Goal: Transaction & Acquisition: Purchase product/service

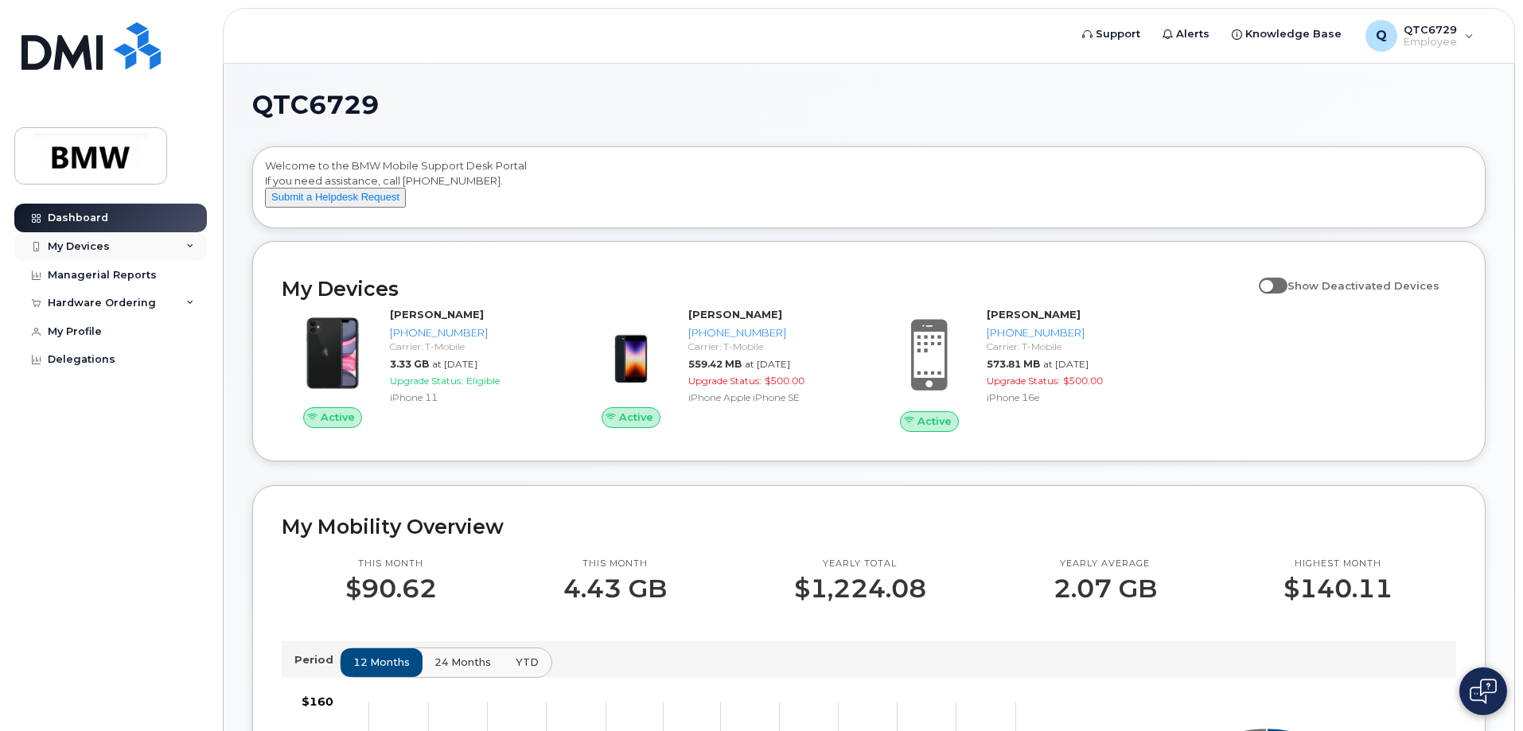
click at [189, 243] on icon at bounding box center [190, 247] width 8 height 8
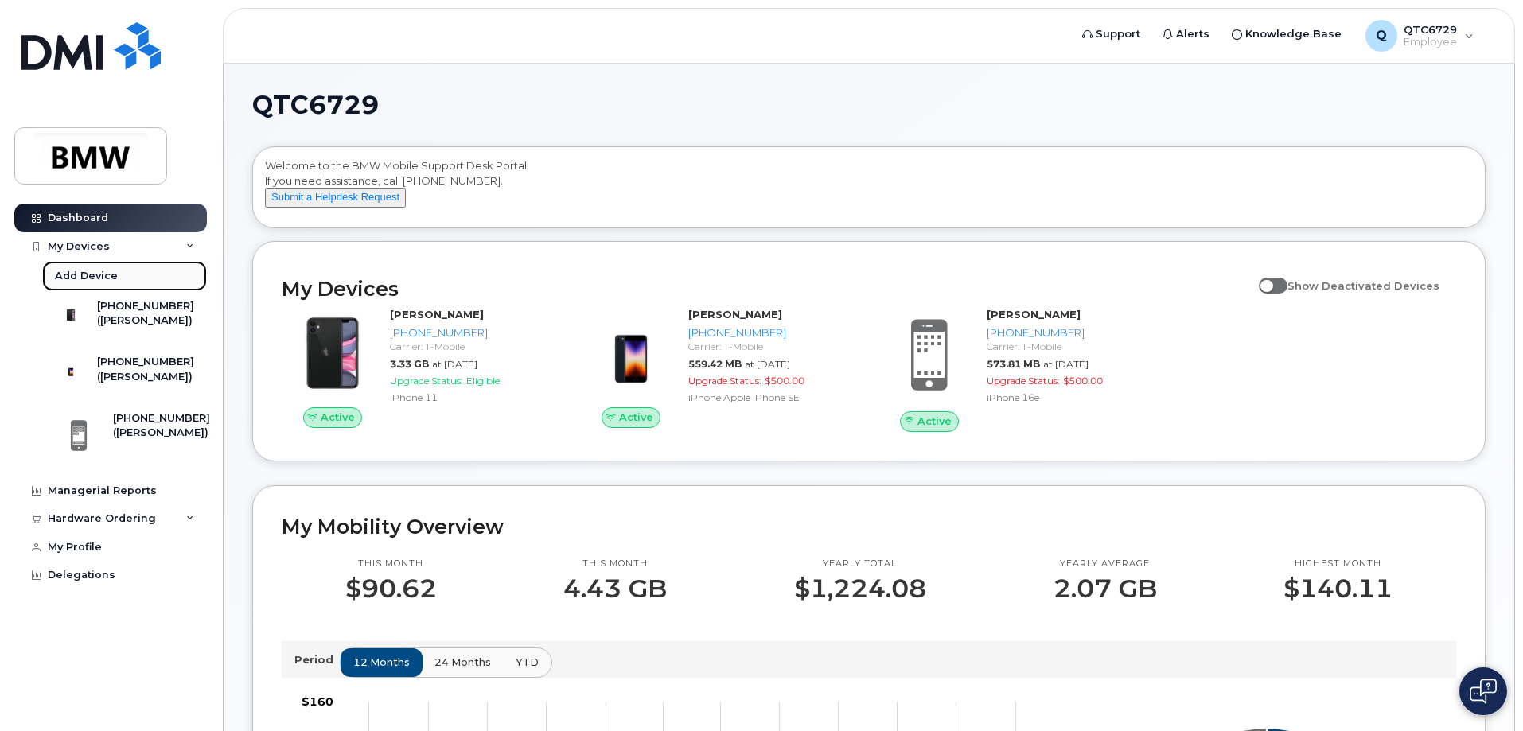
click at [86, 276] on div "Add Device" at bounding box center [86, 276] width 63 height 14
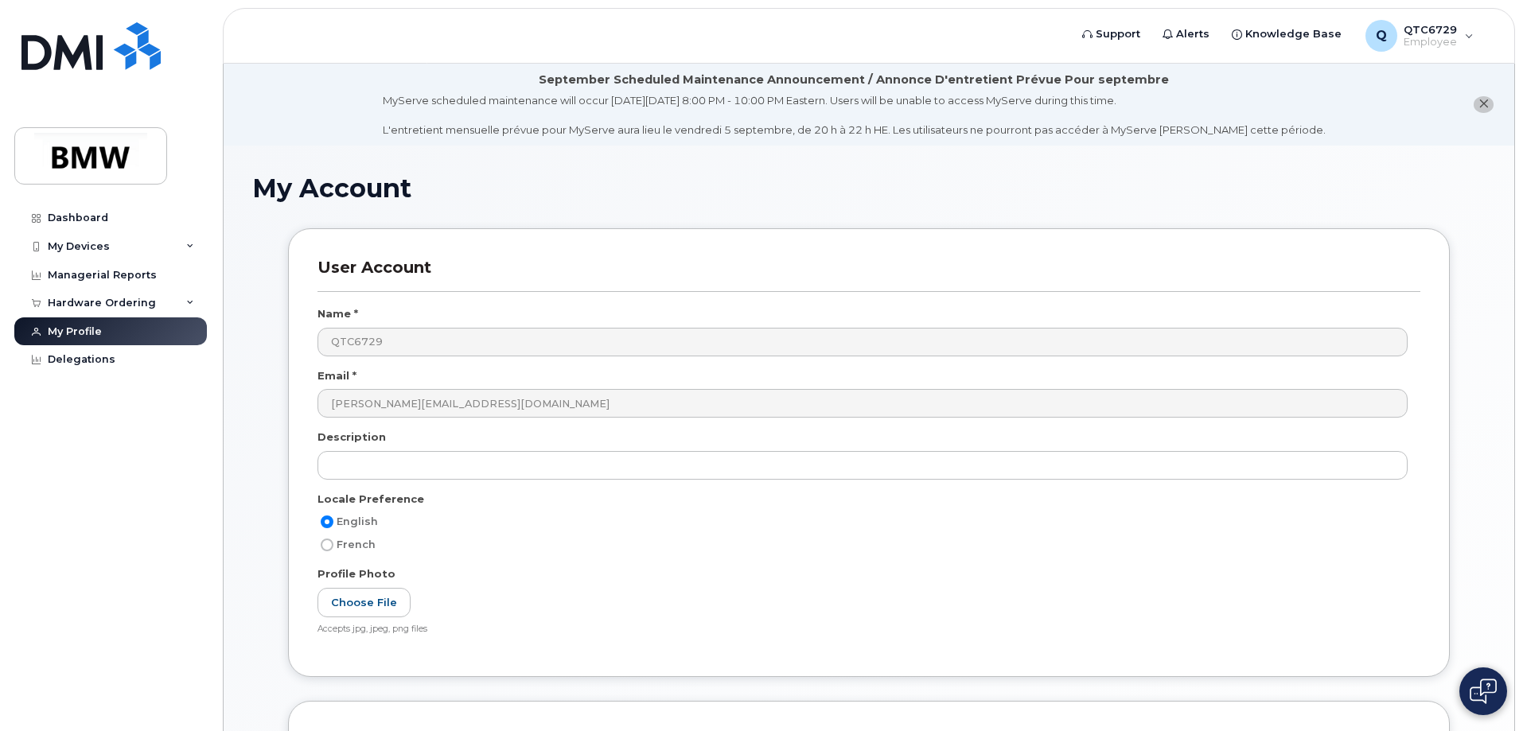
click at [636, 584] on div "Profile Photo" at bounding box center [868, 576] width 1103 height 21
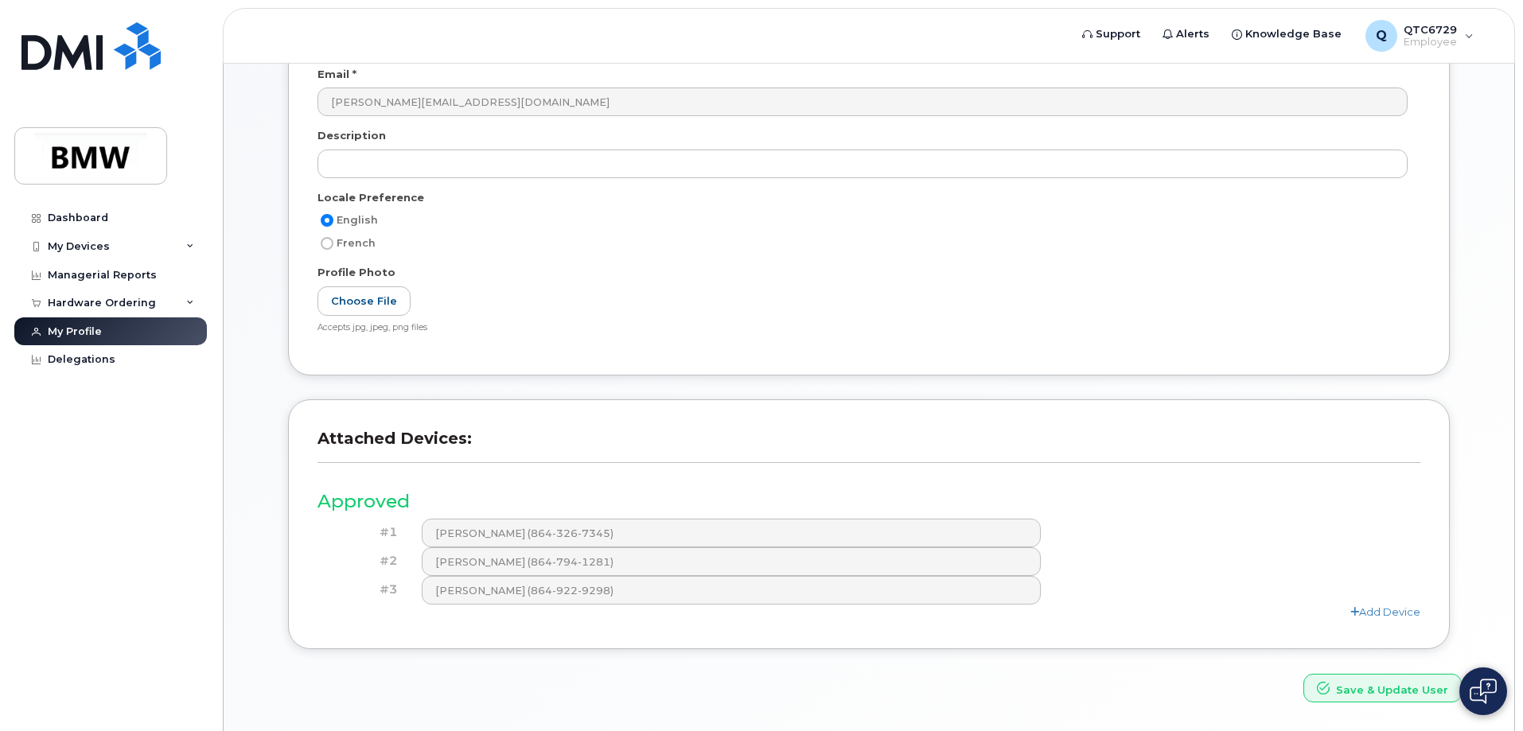
scroll to position [352, 0]
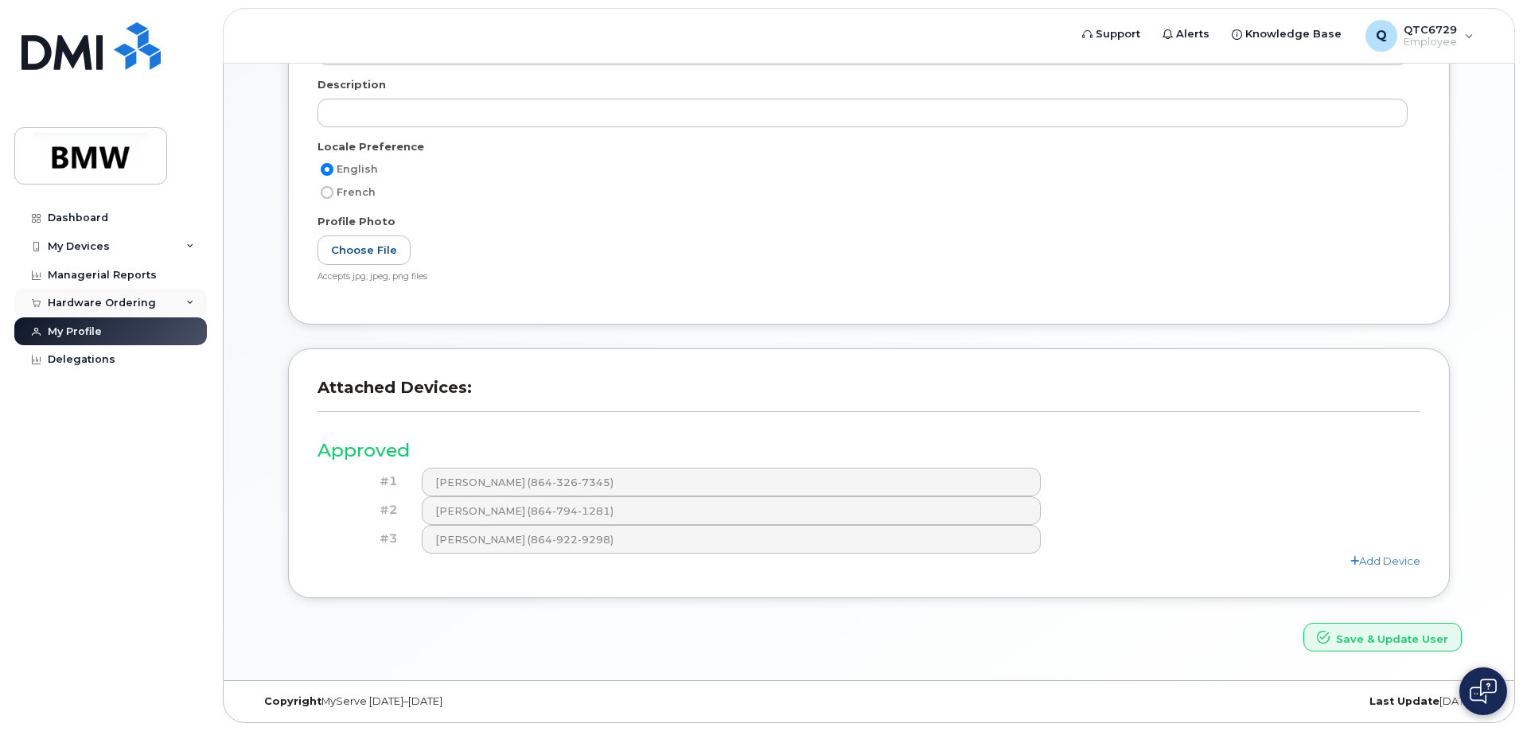
click at [99, 304] on div "Hardware Ordering" at bounding box center [102, 303] width 108 height 13
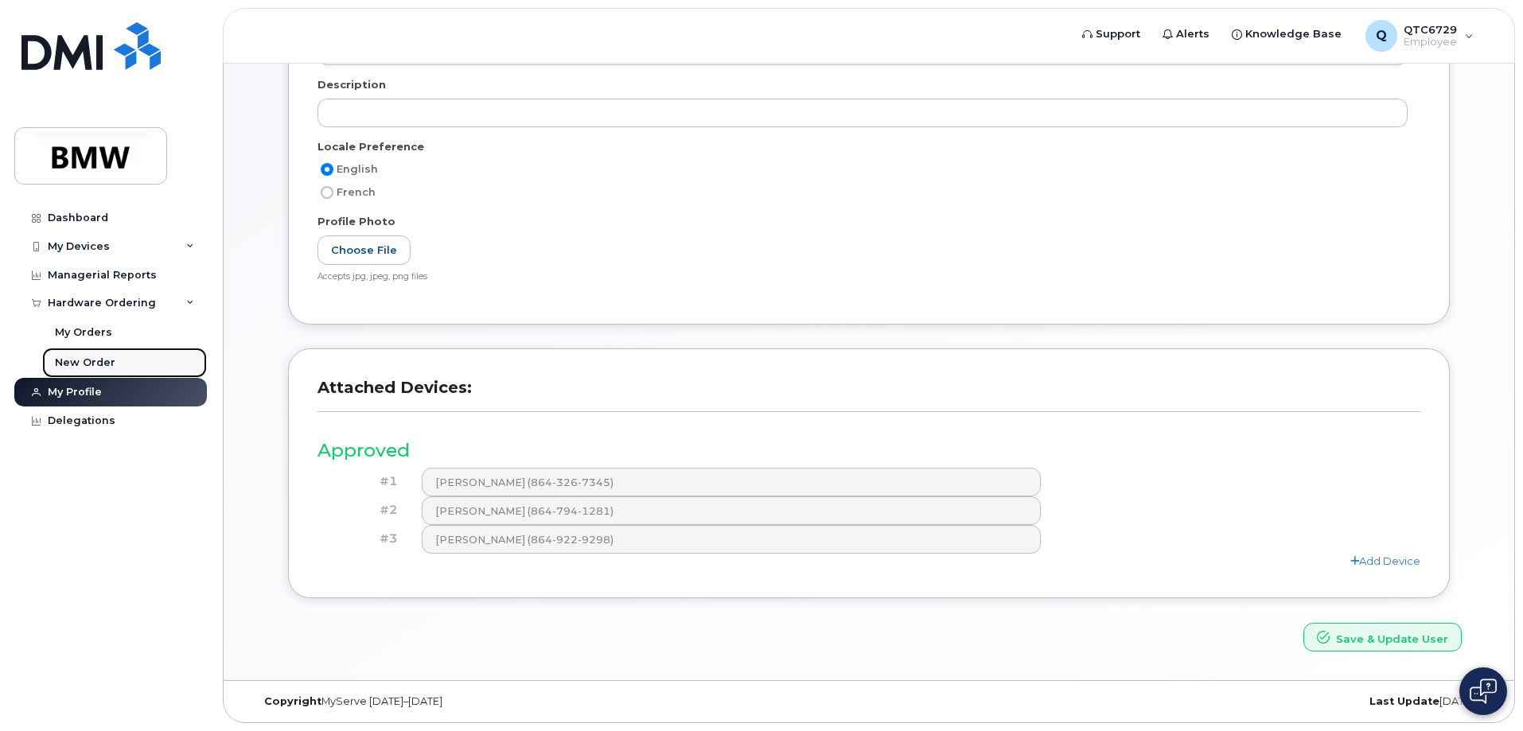
click at [81, 362] on div "New Order" at bounding box center [85, 363] width 60 height 14
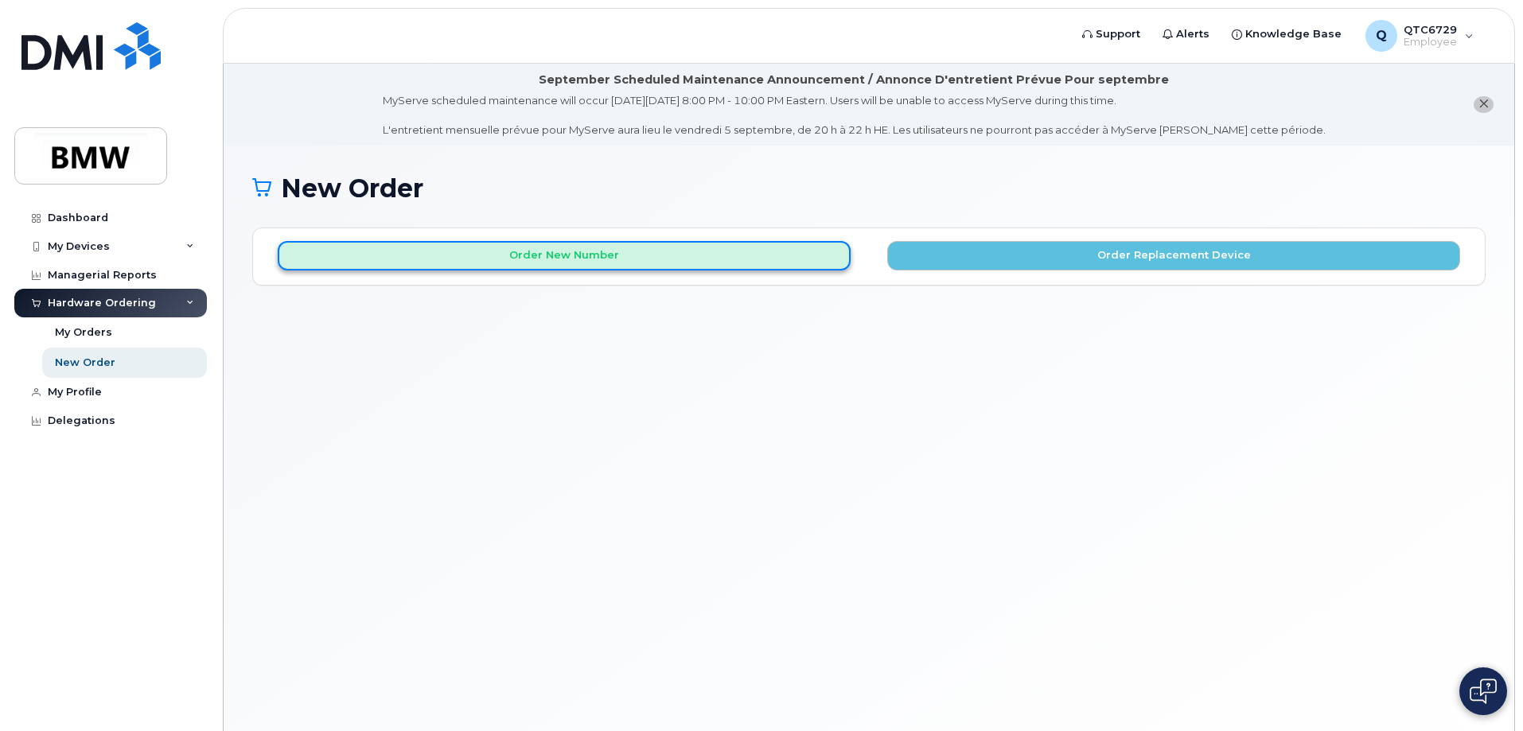
click at [555, 259] on button "Order New Number" at bounding box center [564, 255] width 573 height 29
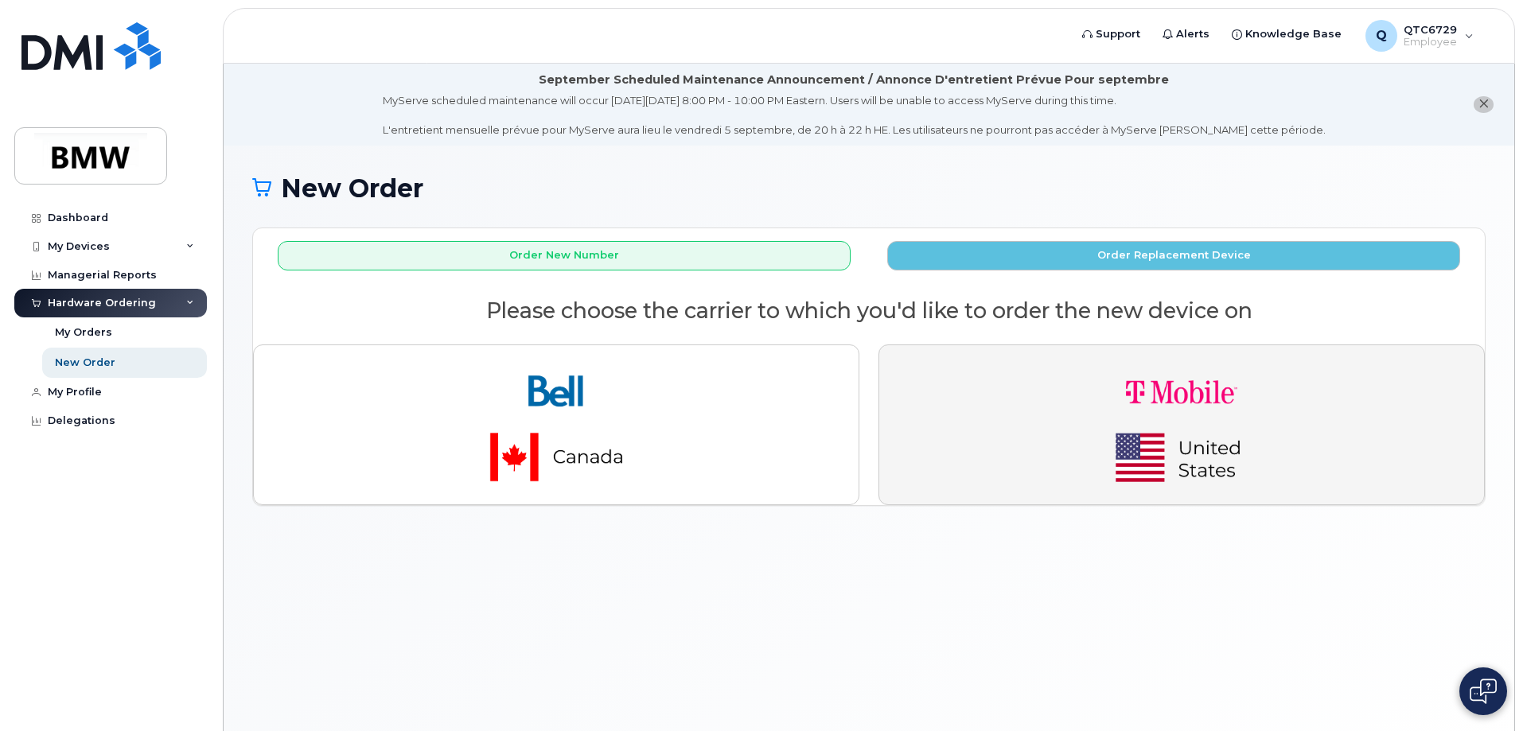
click at [1232, 415] on img "button" at bounding box center [1181, 425] width 223 height 134
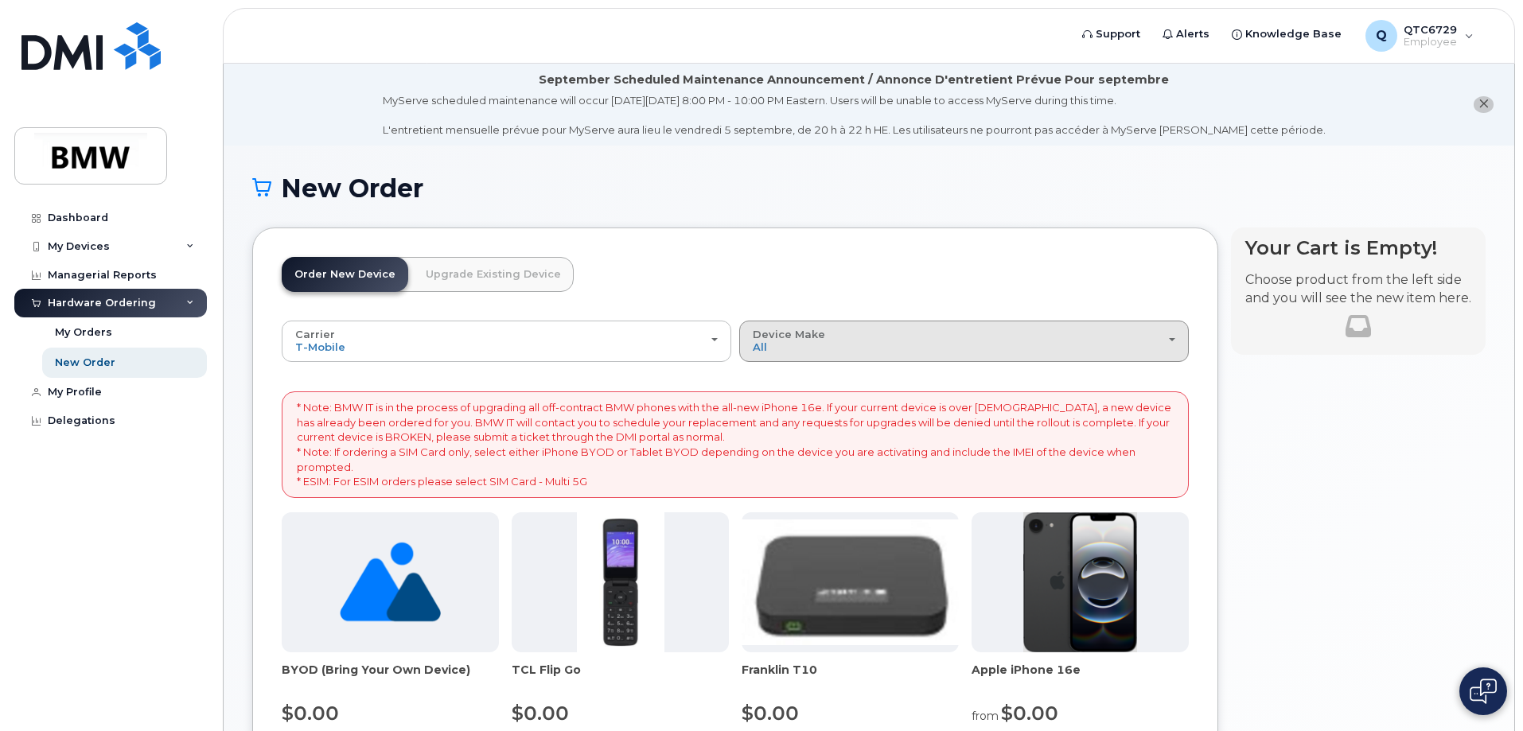
click at [890, 349] on div "Device Make All Cell Phone iPhone Modem" at bounding box center [964, 341] width 422 height 25
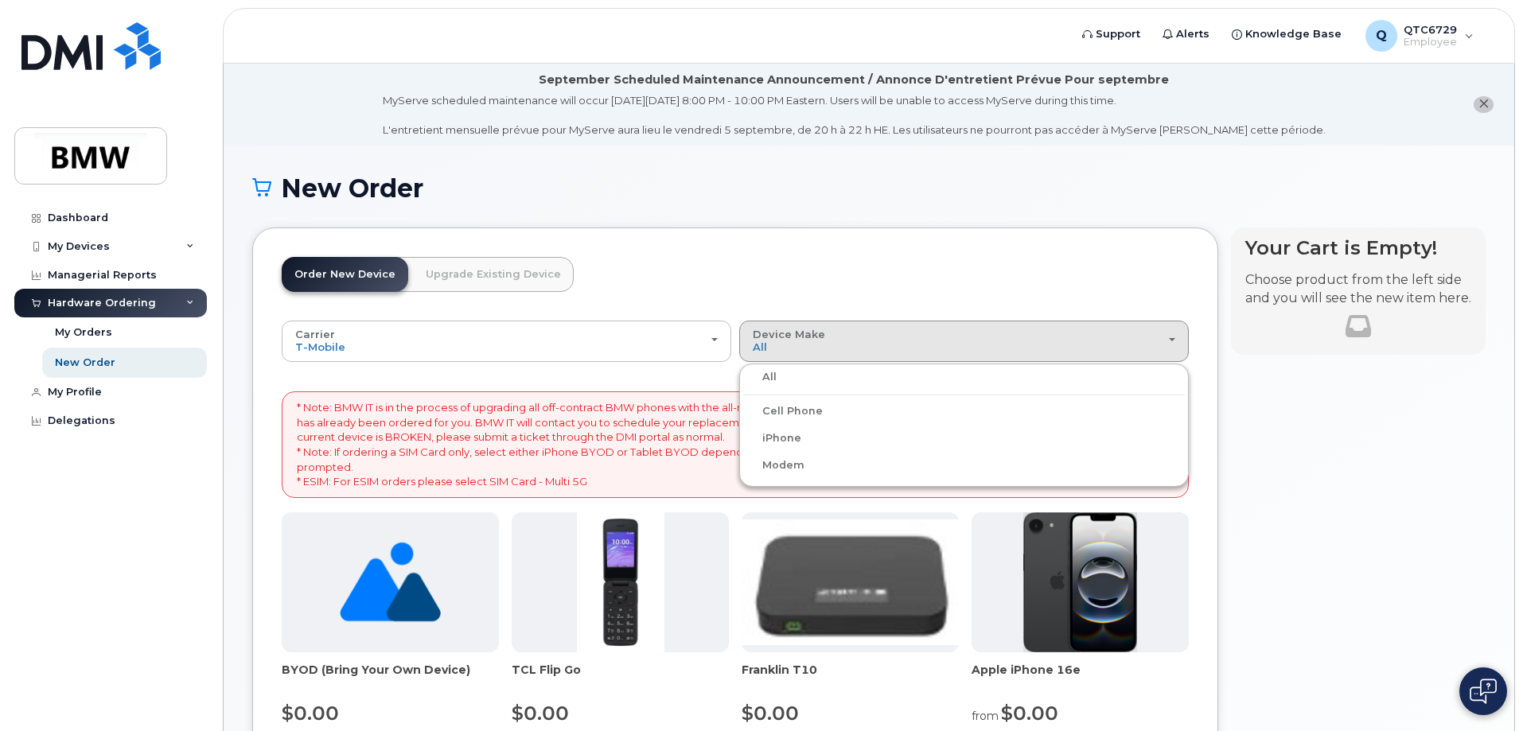
click at [787, 437] on label "iPhone" at bounding box center [772, 438] width 58 height 19
click at [0, 0] on input "iPhone" at bounding box center [0, 0] width 0 height 0
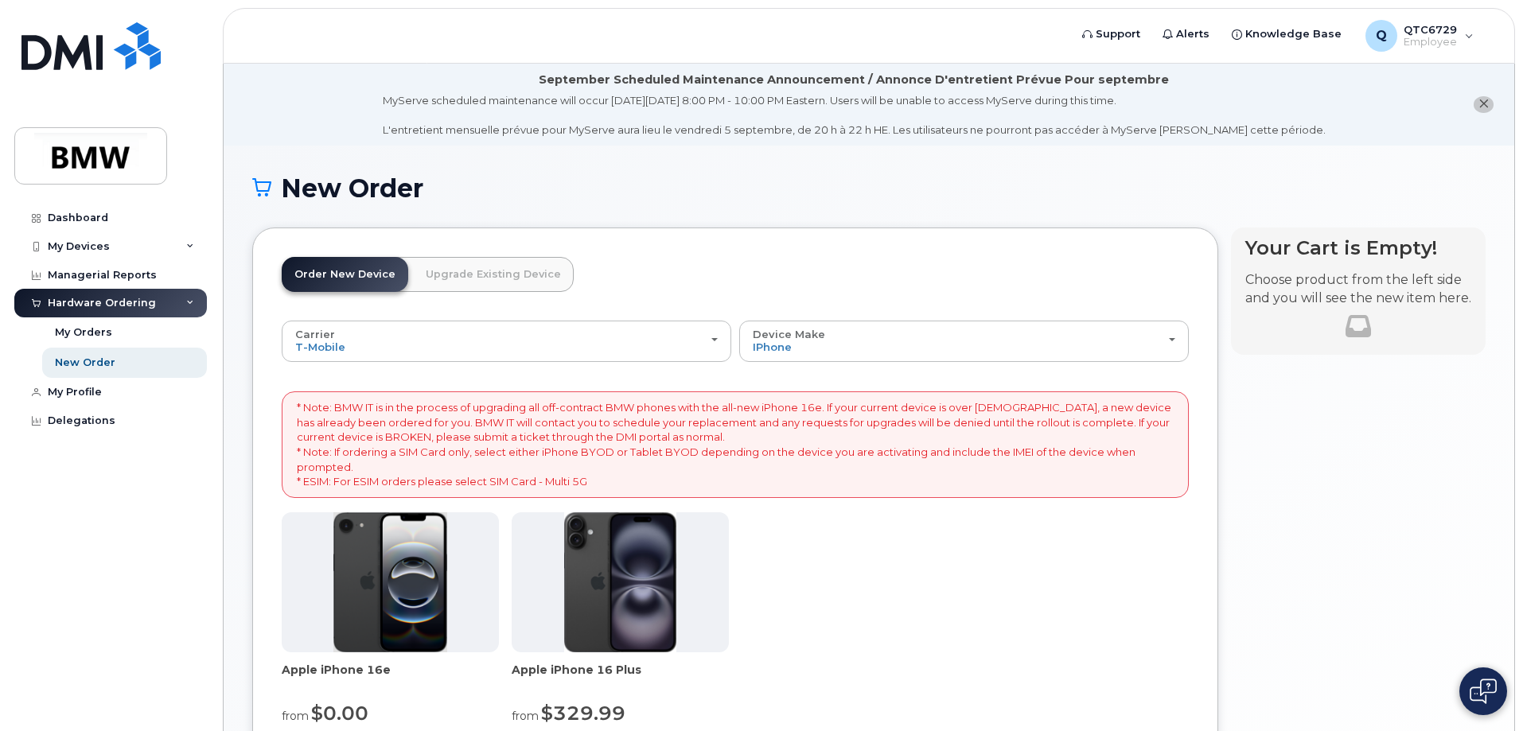
drag, startPoint x: 787, startPoint y: 437, endPoint x: 1085, endPoint y: 592, distance: 336.3
click at [1085, 592] on div "Apple iPhone 16e from $0.00 Add To Cart $0.00 - 30 Month Activation (128GB) $99…" at bounding box center [735, 649] width 907 height 274
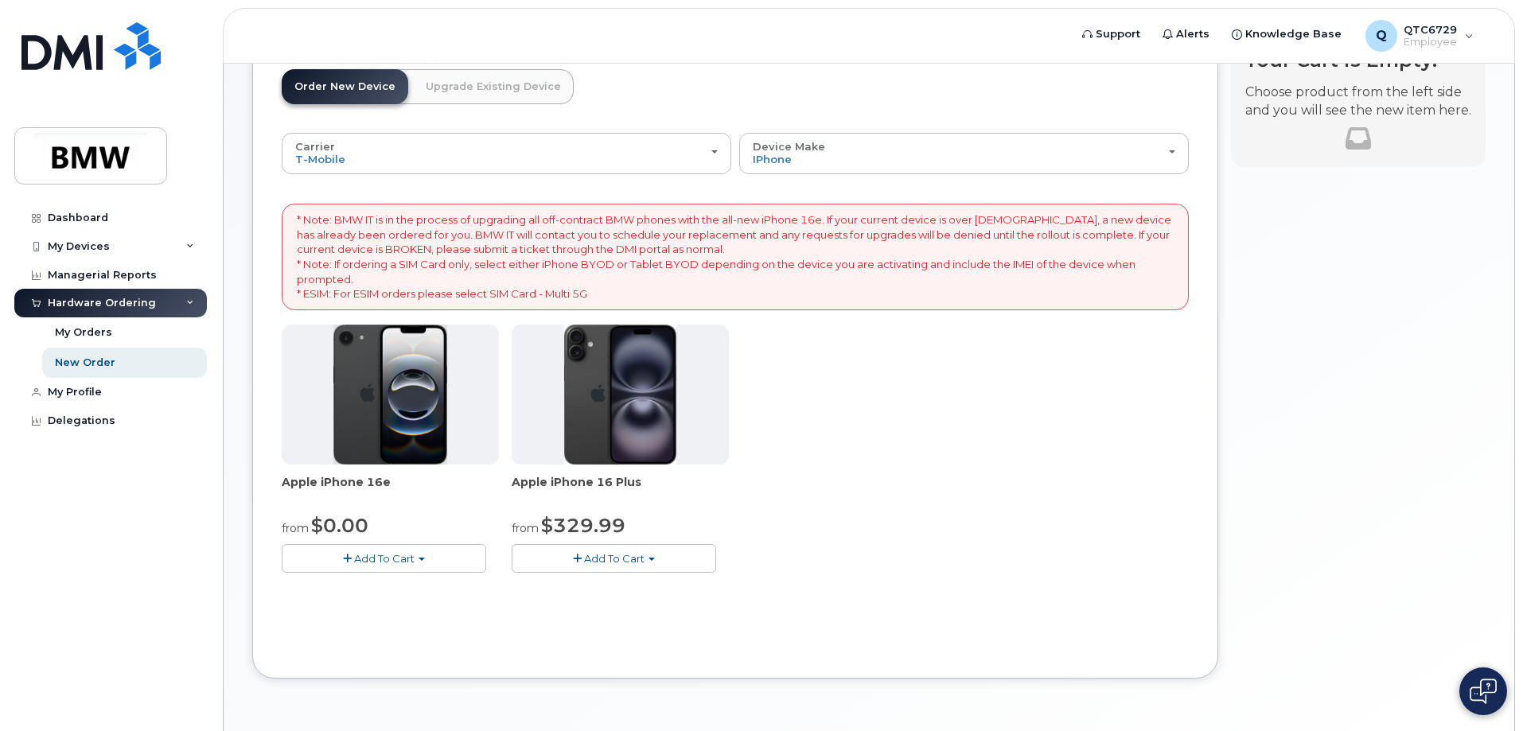
scroll to position [239, 0]
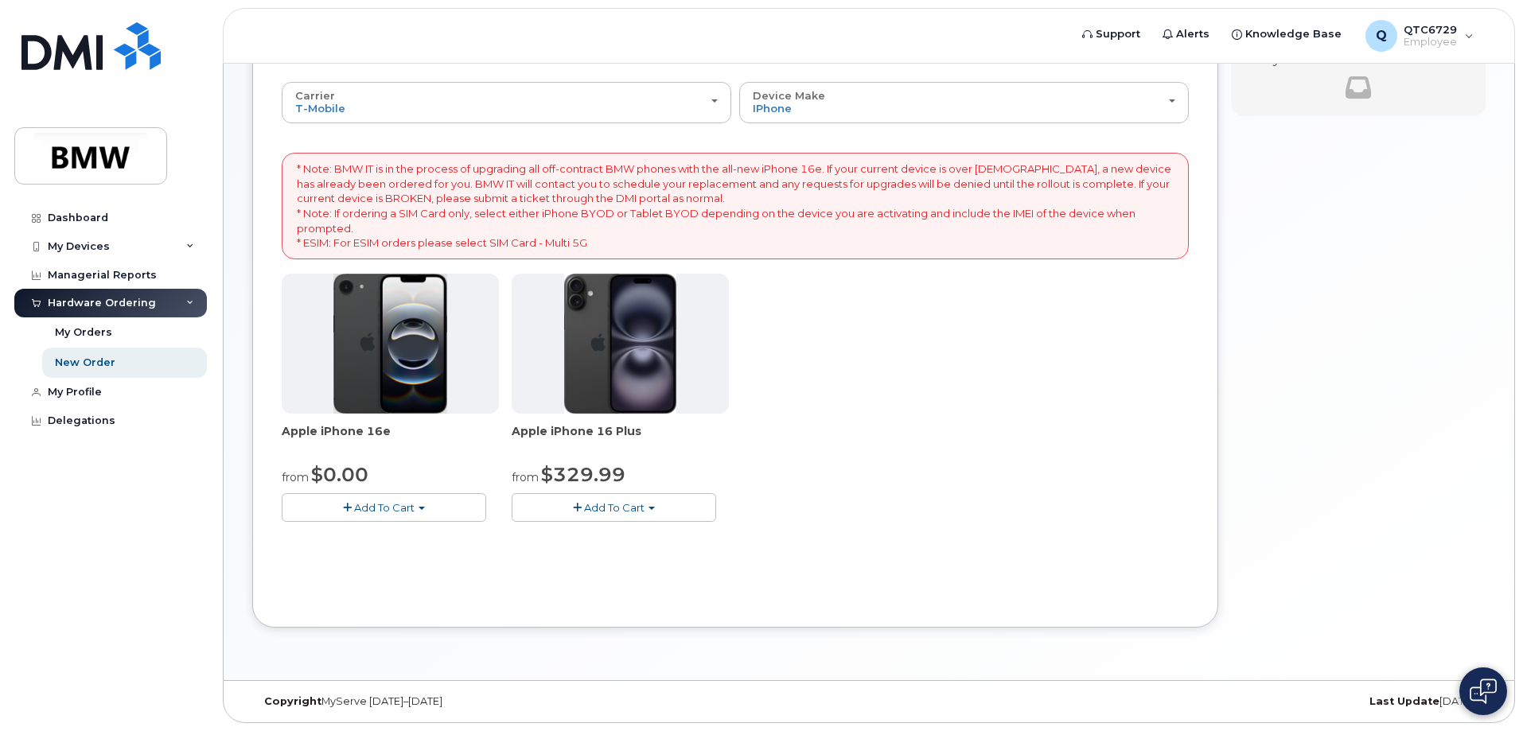
click at [386, 337] on img at bounding box center [390, 344] width 115 height 140
drag, startPoint x: 386, startPoint y: 337, endPoint x: 367, endPoint y: 514, distance: 177.7
click at [367, 514] on button "Add To Cart" at bounding box center [384, 507] width 204 height 28
click at [365, 512] on span "Add To Cart" at bounding box center [384, 507] width 60 height 13
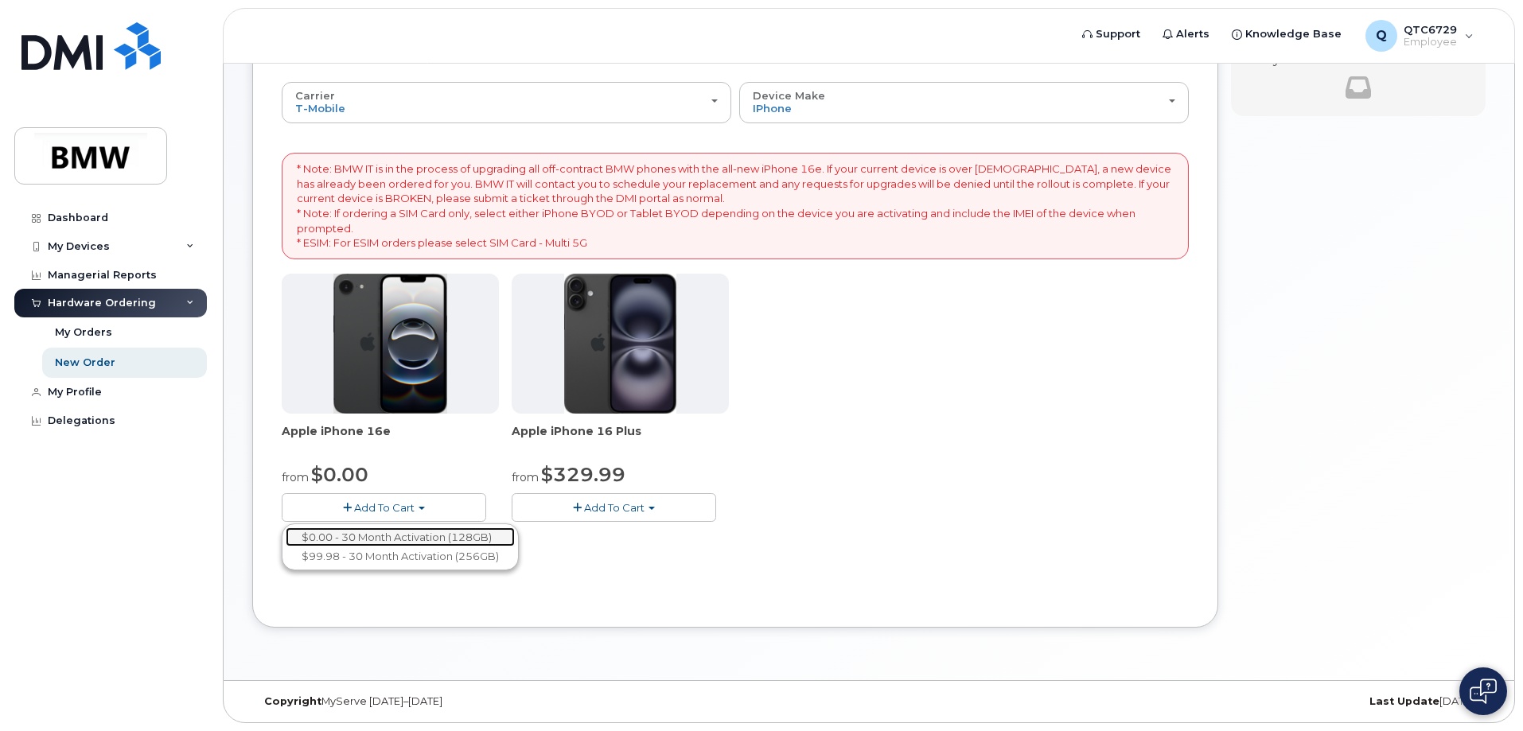
drag, startPoint x: 365, startPoint y: 512, endPoint x: 361, endPoint y: 536, distance: 25.0
click at [361, 536] on link "$0.00 - 30 Month Activation (128GB)" at bounding box center [400, 537] width 229 height 20
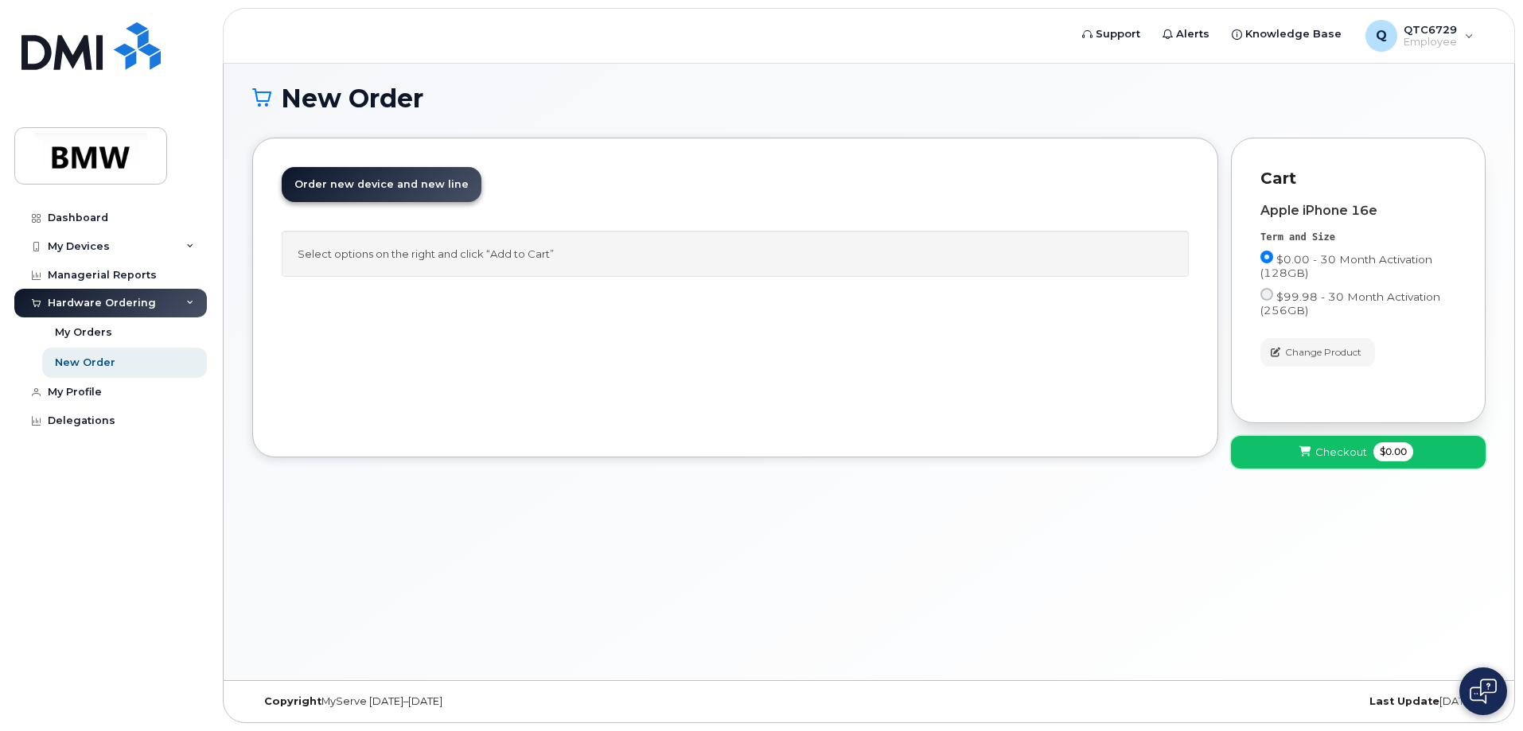
click at [1337, 453] on span "Checkout" at bounding box center [1341, 452] width 52 height 15
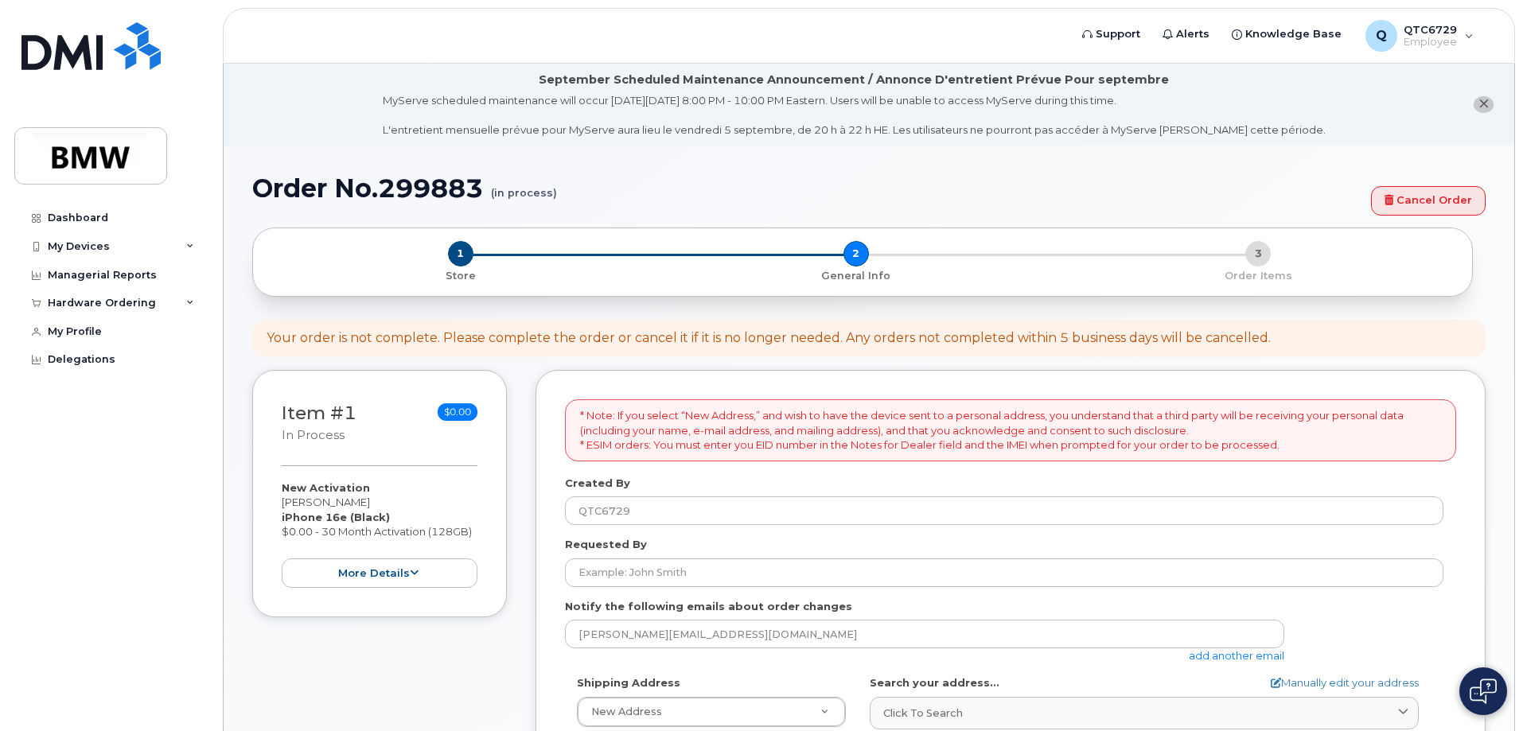
select select
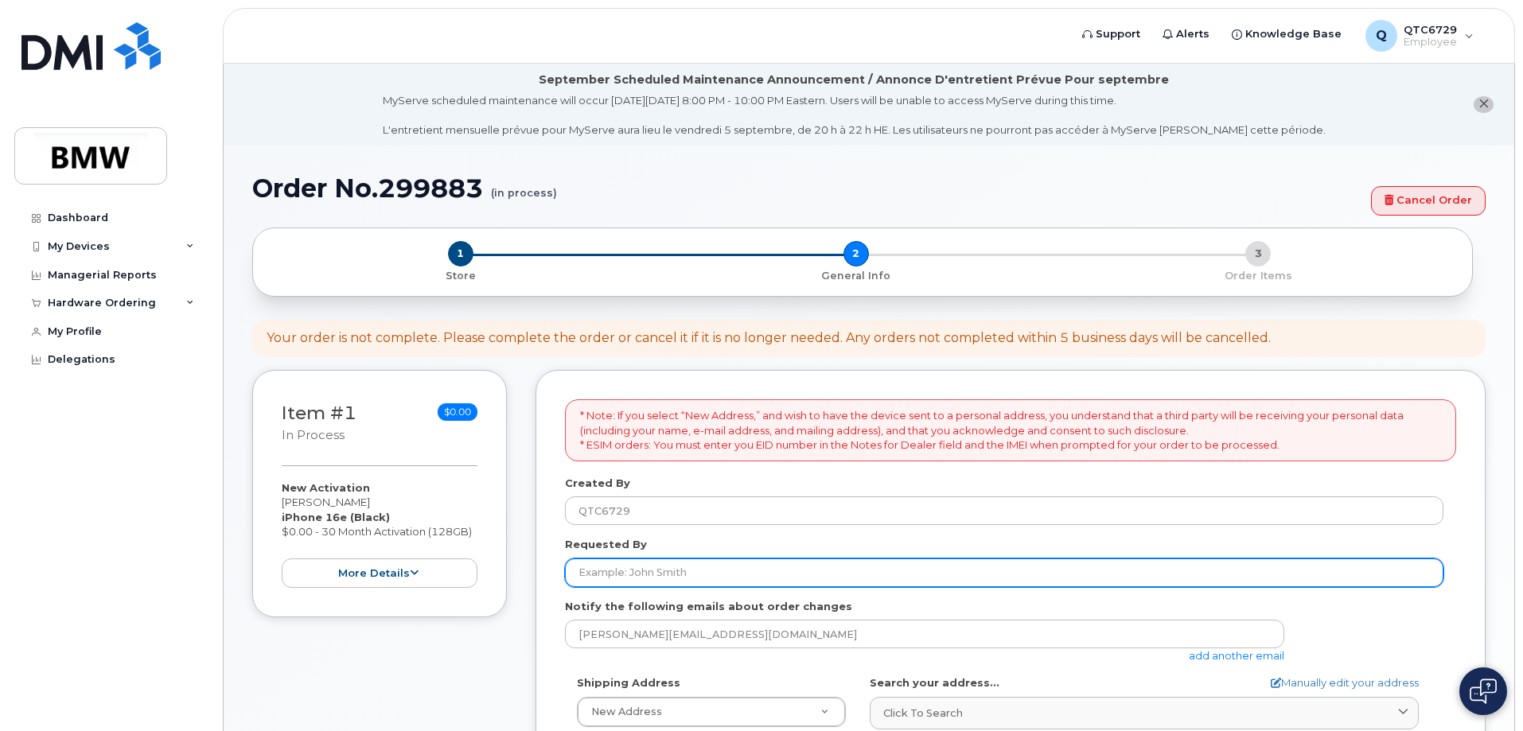
click at [635, 564] on input "Requested By" at bounding box center [1004, 573] width 878 height 29
click at [652, 569] on input "Freschta AHadi" at bounding box center [1004, 573] width 878 height 29
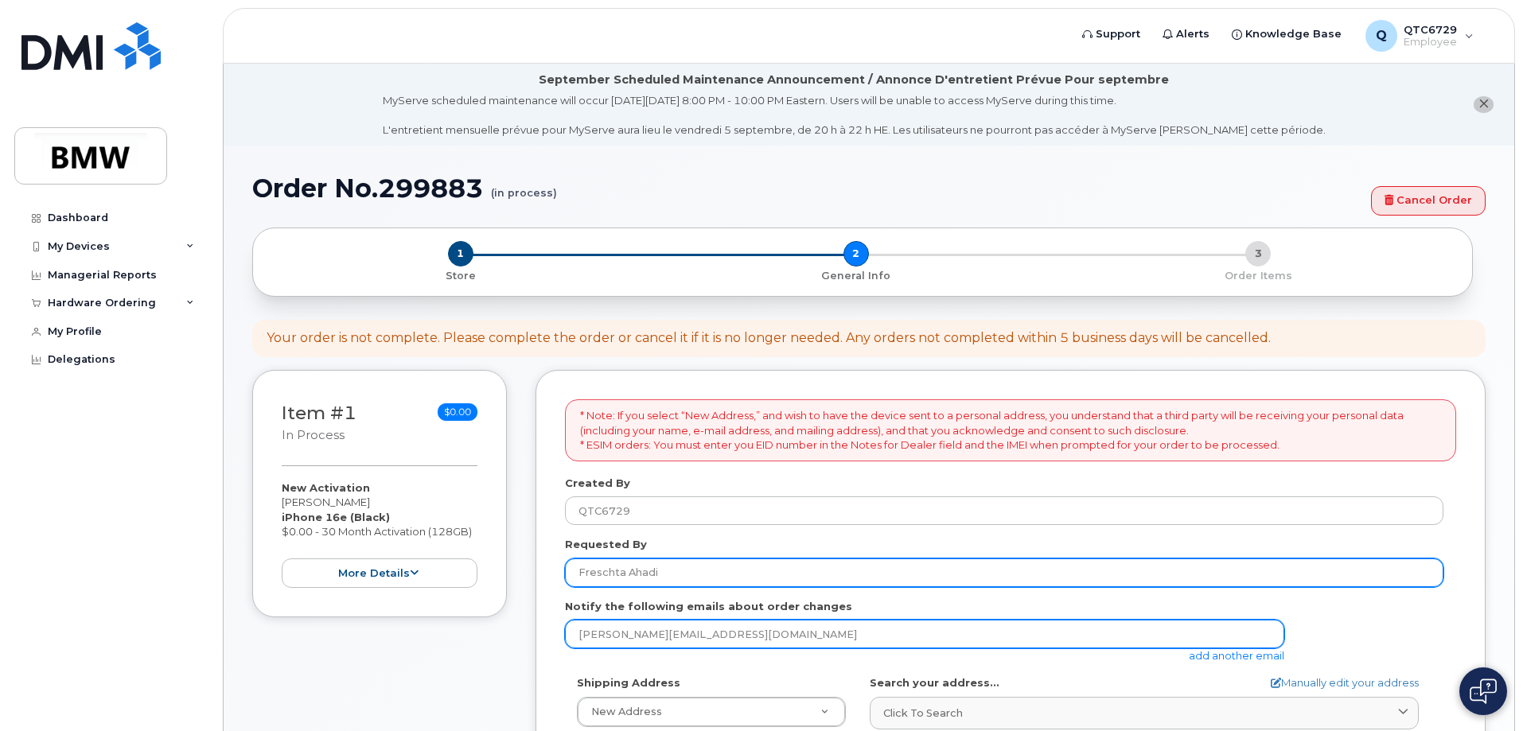
type input "Freschta Ahadi"
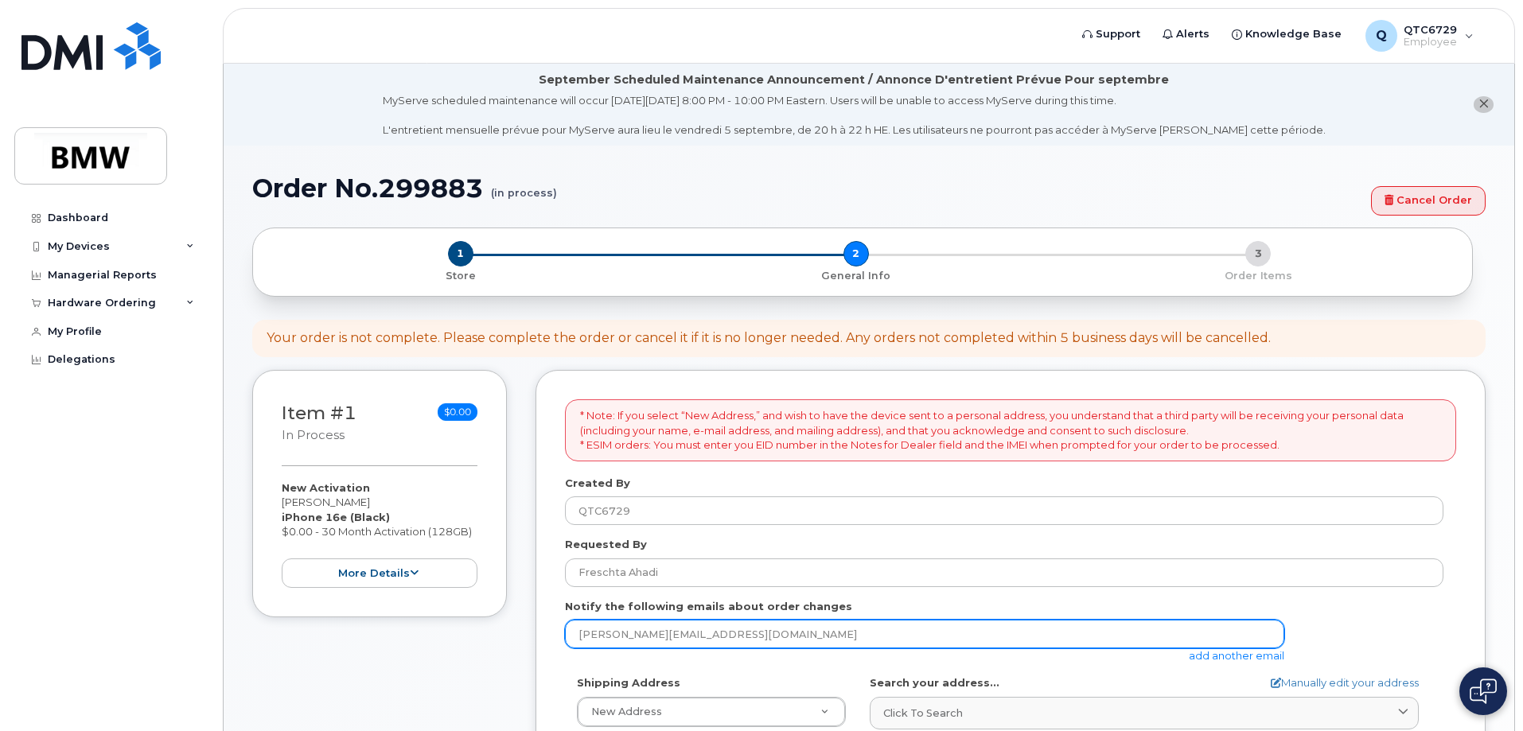
click at [662, 630] on input "[PERSON_NAME][EMAIL_ADDRESS][DOMAIN_NAME]" at bounding box center [924, 634] width 719 height 29
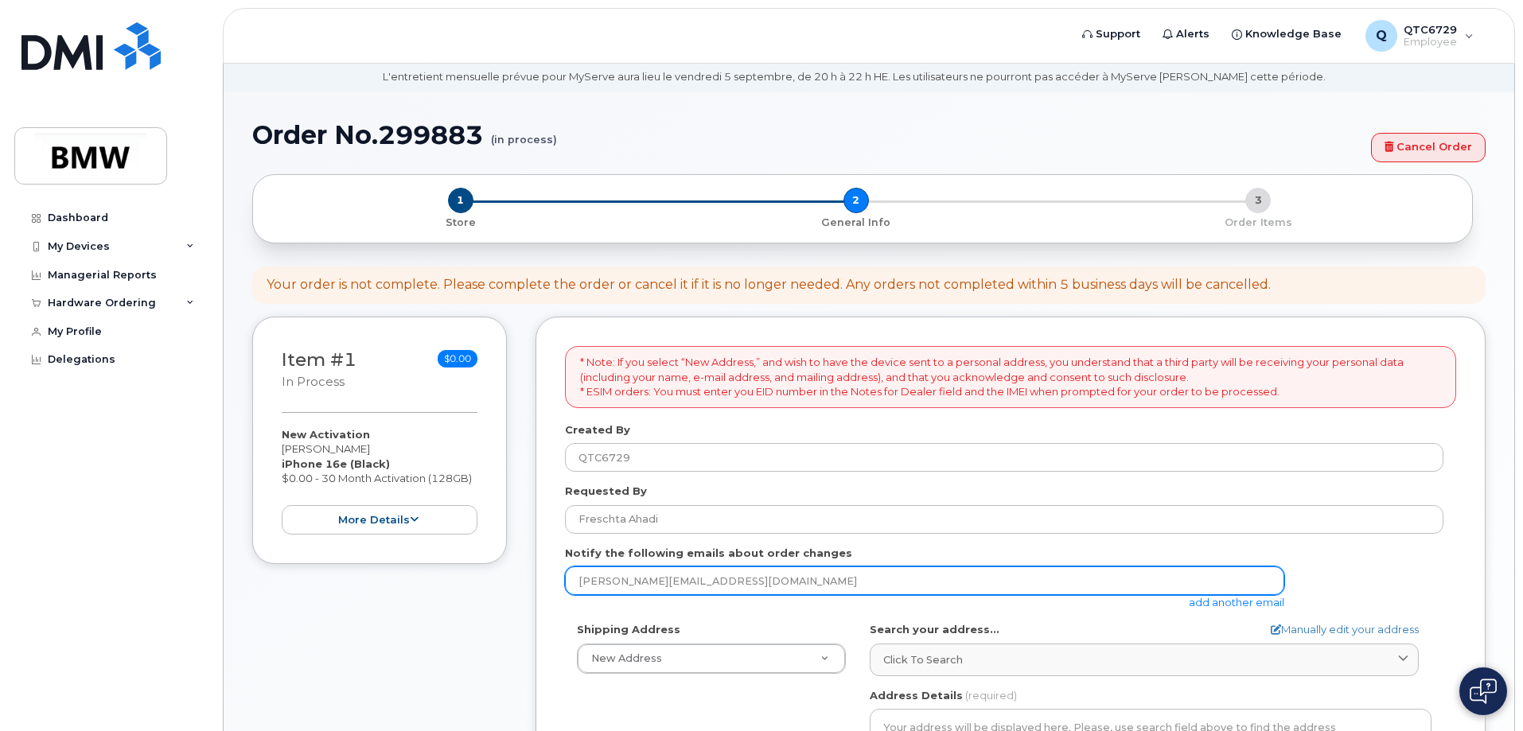
scroll to position [91, 0]
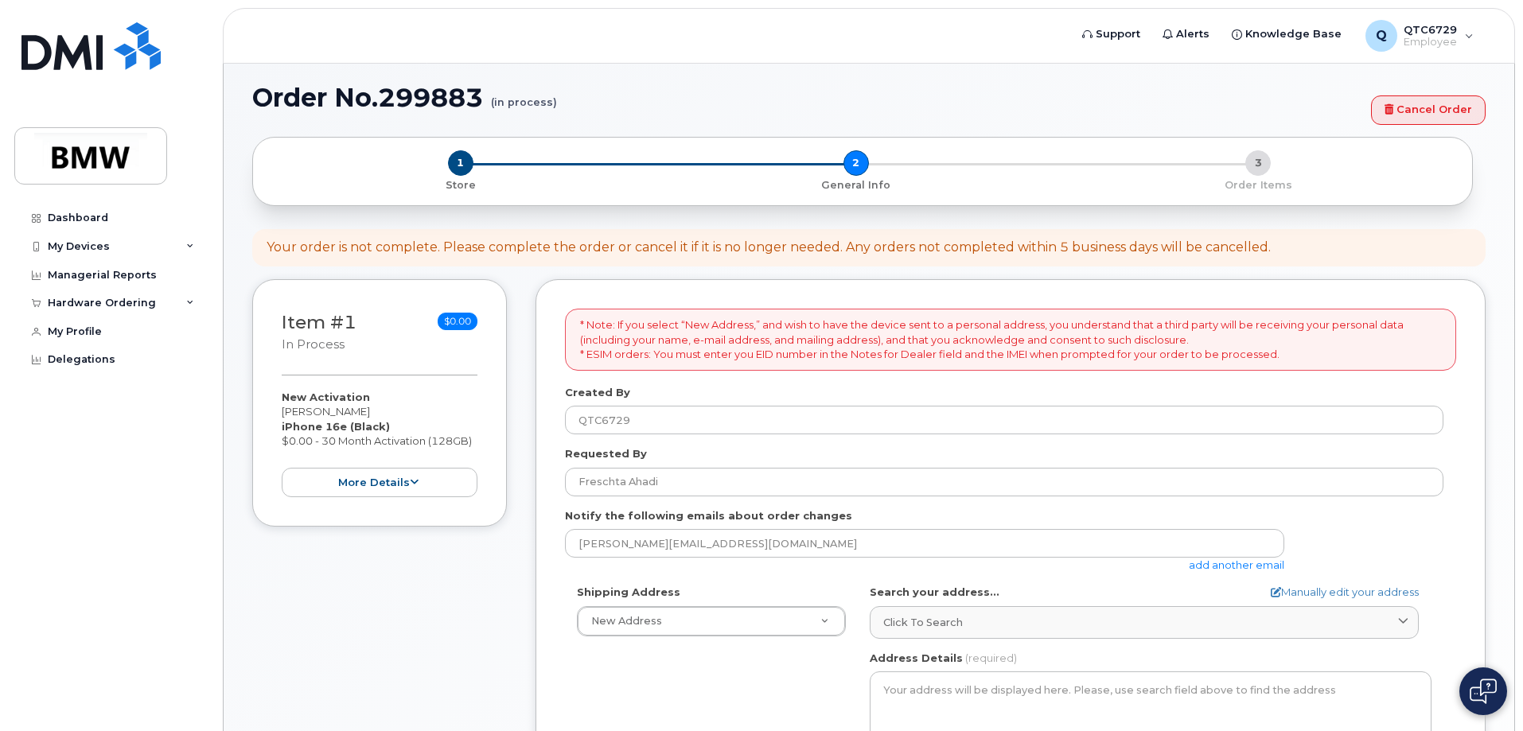
click at [1255, 566] on link "add another email" at bounding box center [1236, 565] width 95 height 13
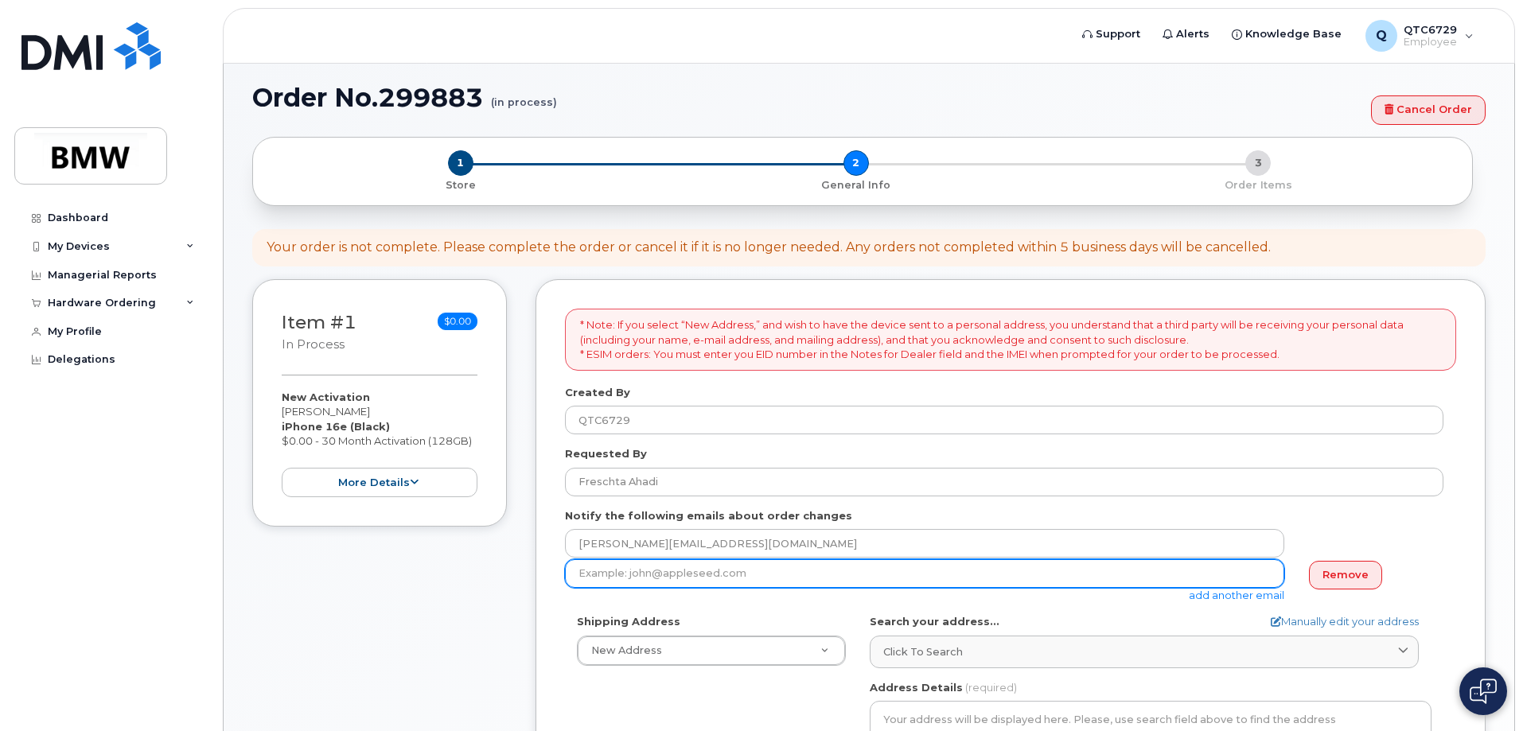
click at [609, 570] on input "email" at bounding box center [924, 573] width 719 height 29
paste input "freschta.ahadi@bmwmcext.com"
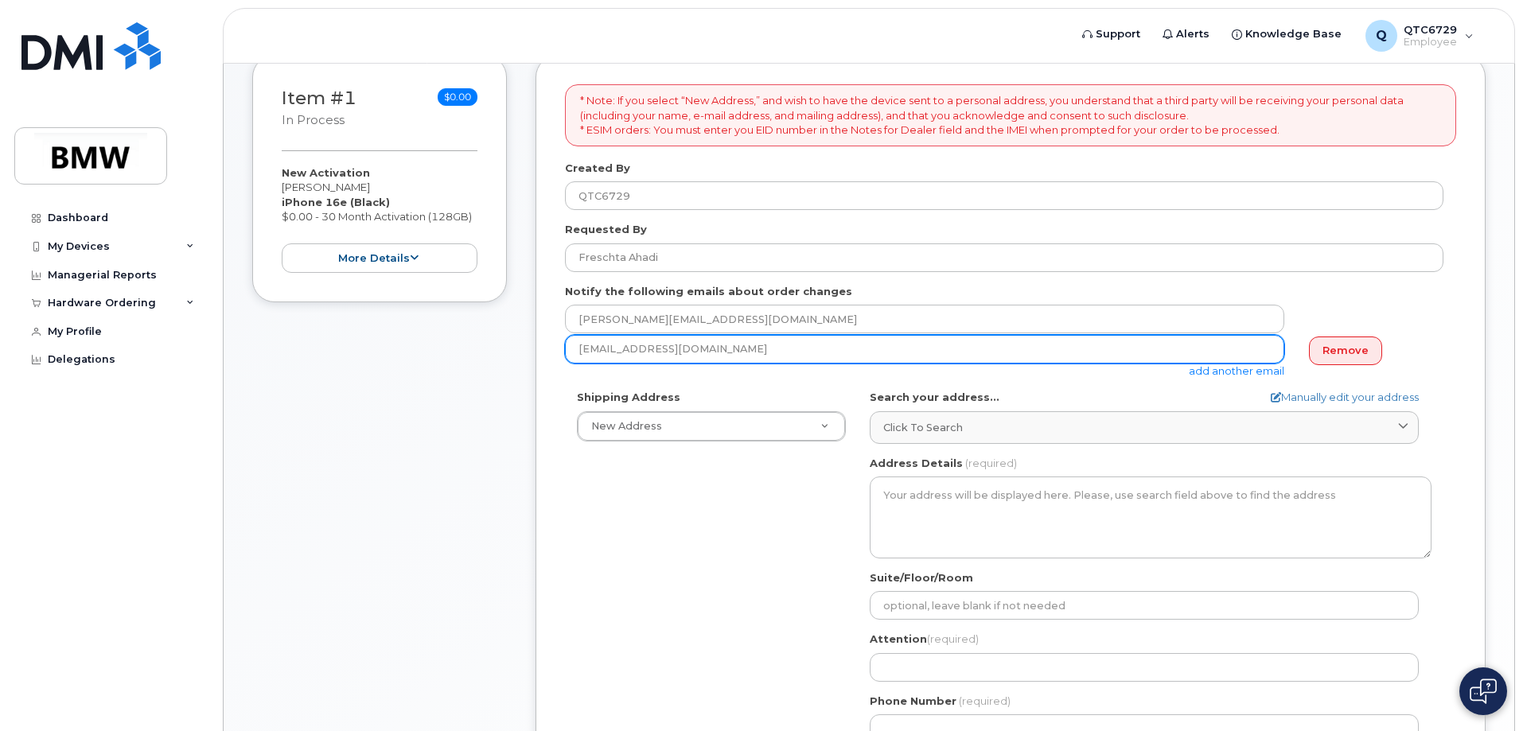
scroll to position [317, 0]
type input "freschta.ahadi@bmwmcext.com"
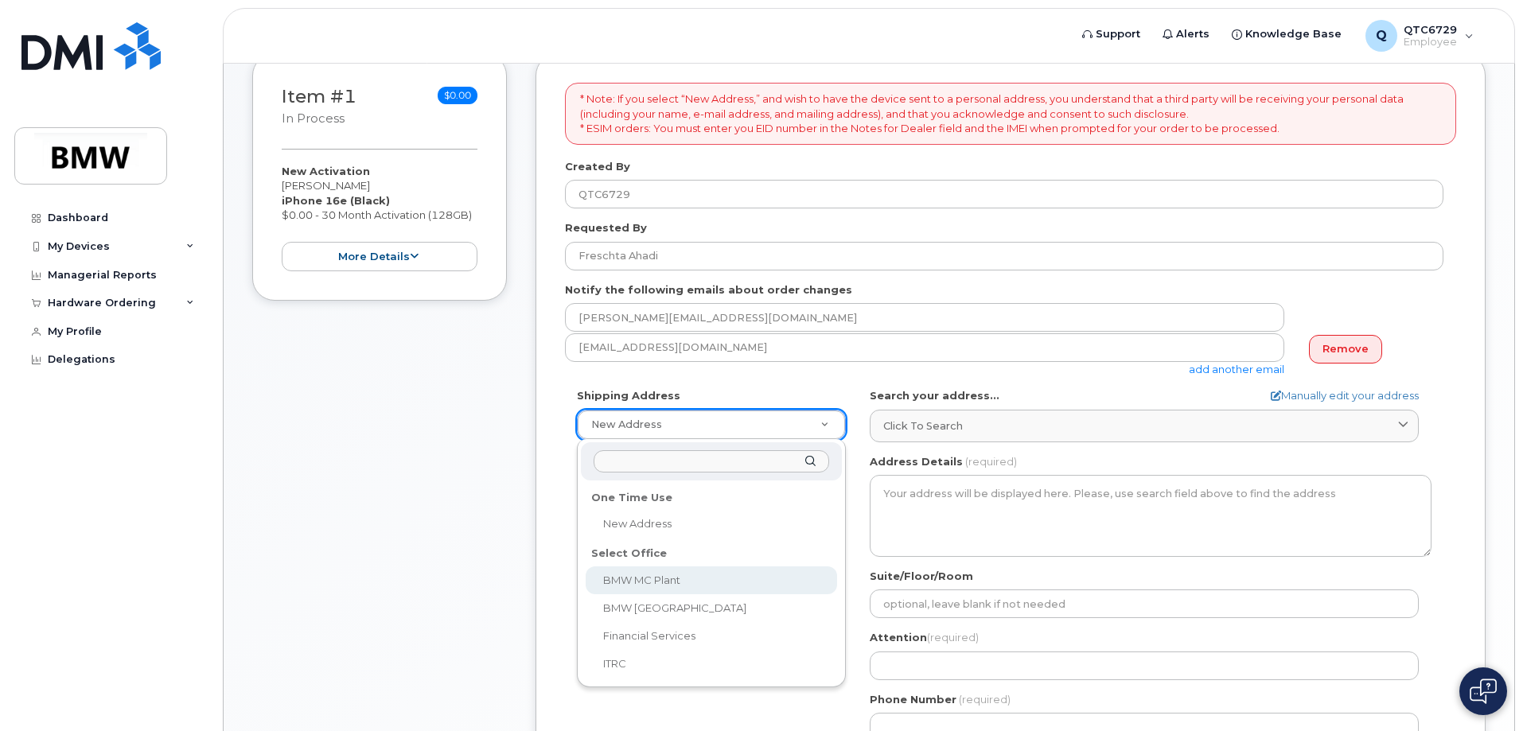
select select
type textarea "1400 Highway 101 S GREER SC 29651-6731 UNITED STATES Greer South Carolina 29651…"
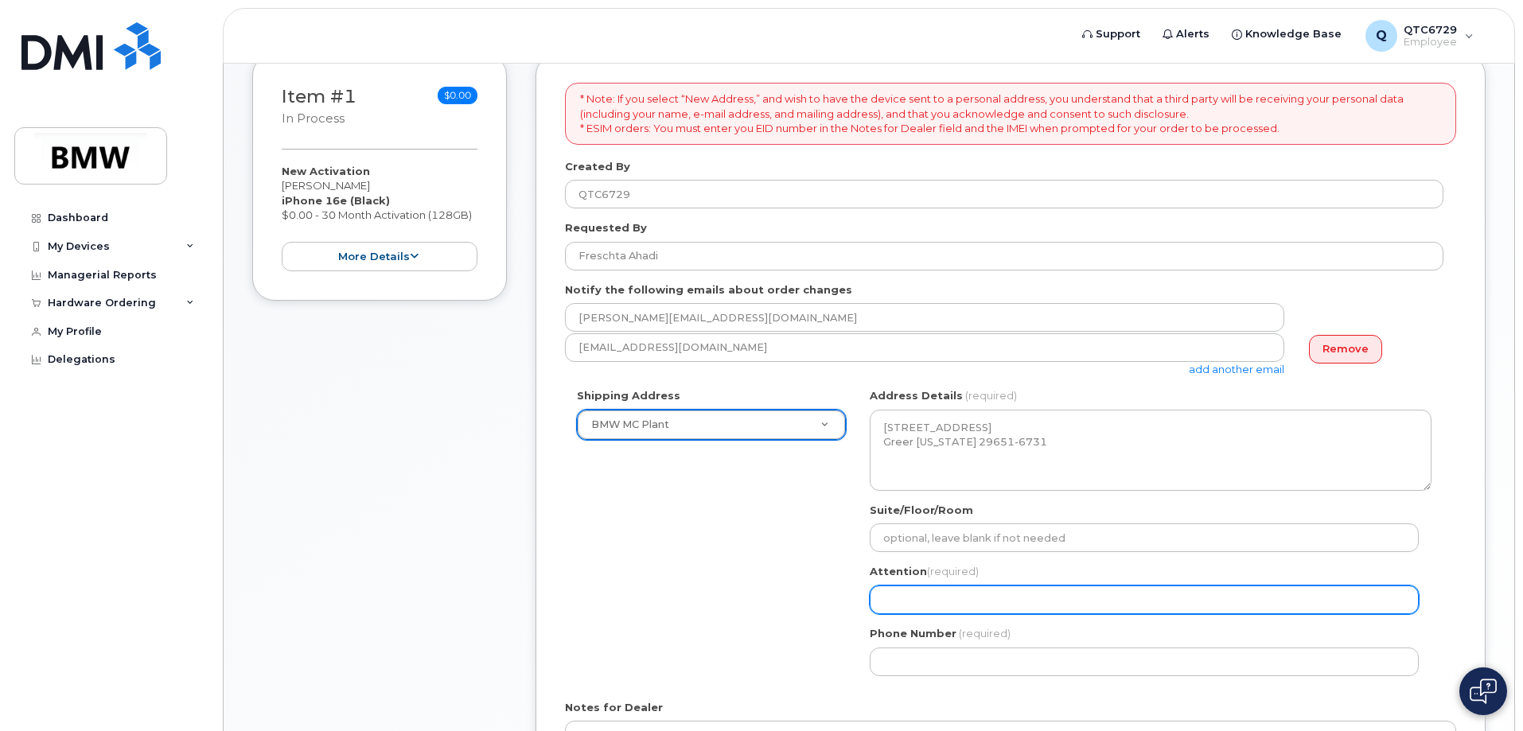
click at [982, 598] on input "Attention (required)" at bounding box center [1144, 600] width 549 height 29
type input "[PERSON_NAME]"
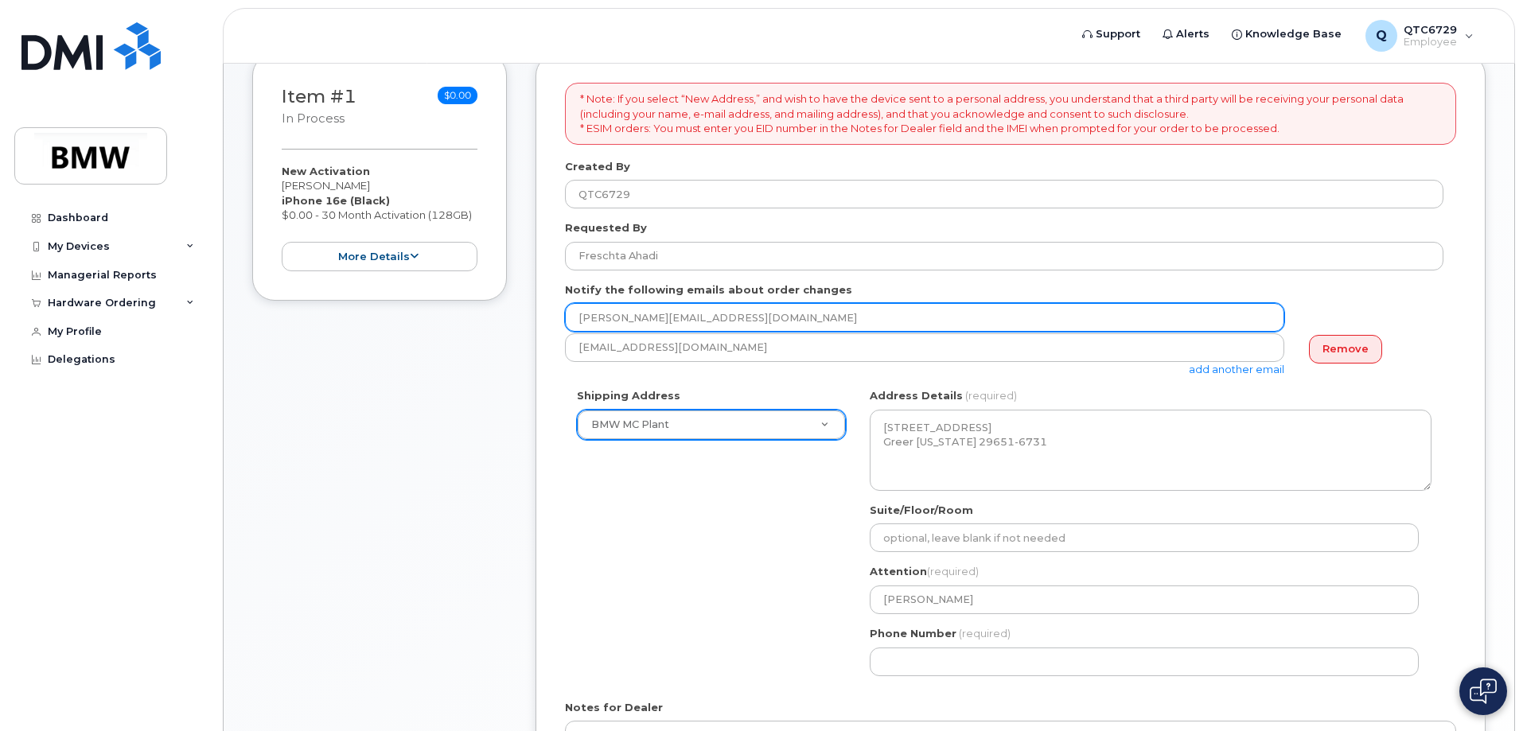
type input "christoph.kozub@gmx.ch"
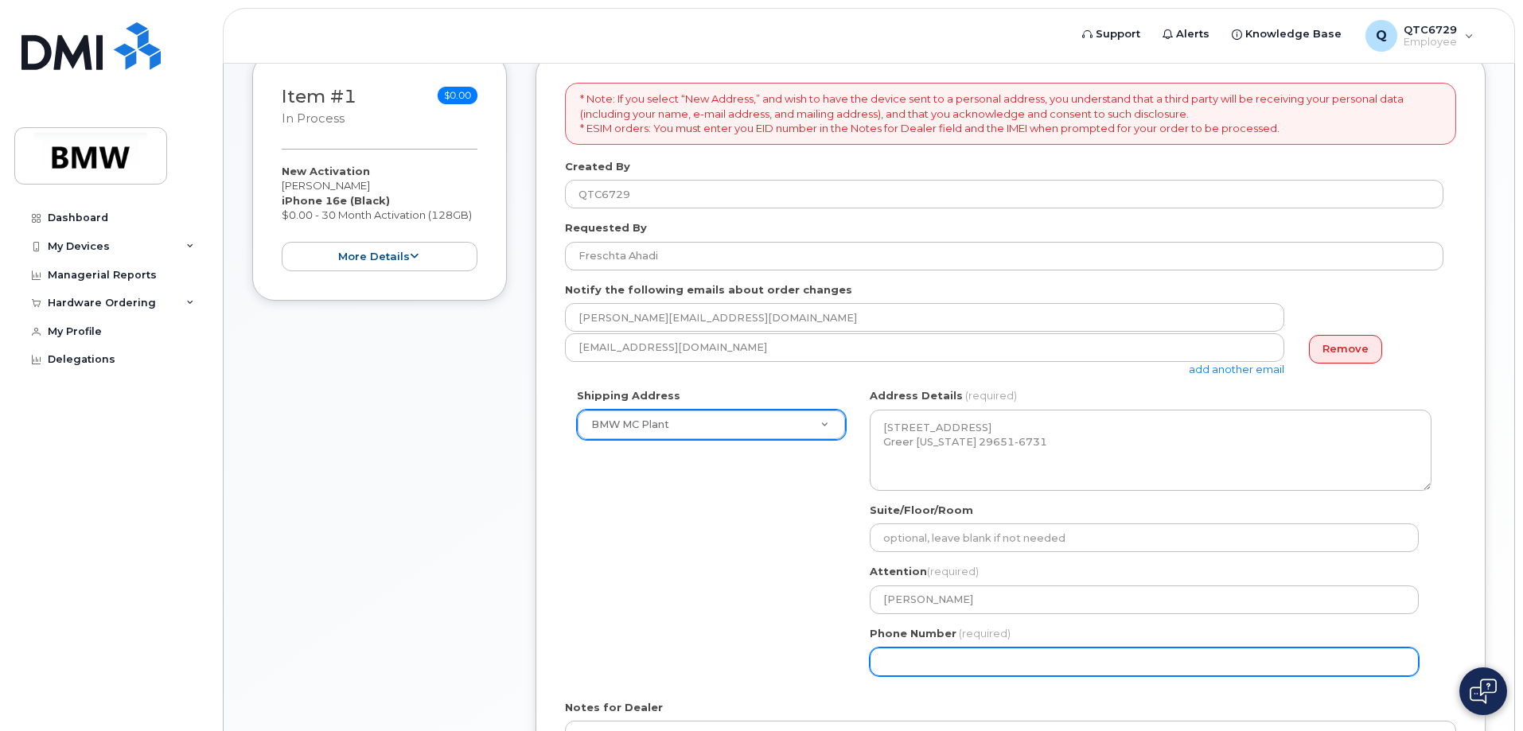
type input "8647146120"
click at [991, 661] on input "8647146120" at bounding box center [1144, 662] width 549 height 29
select select
type input "864326734"
select select
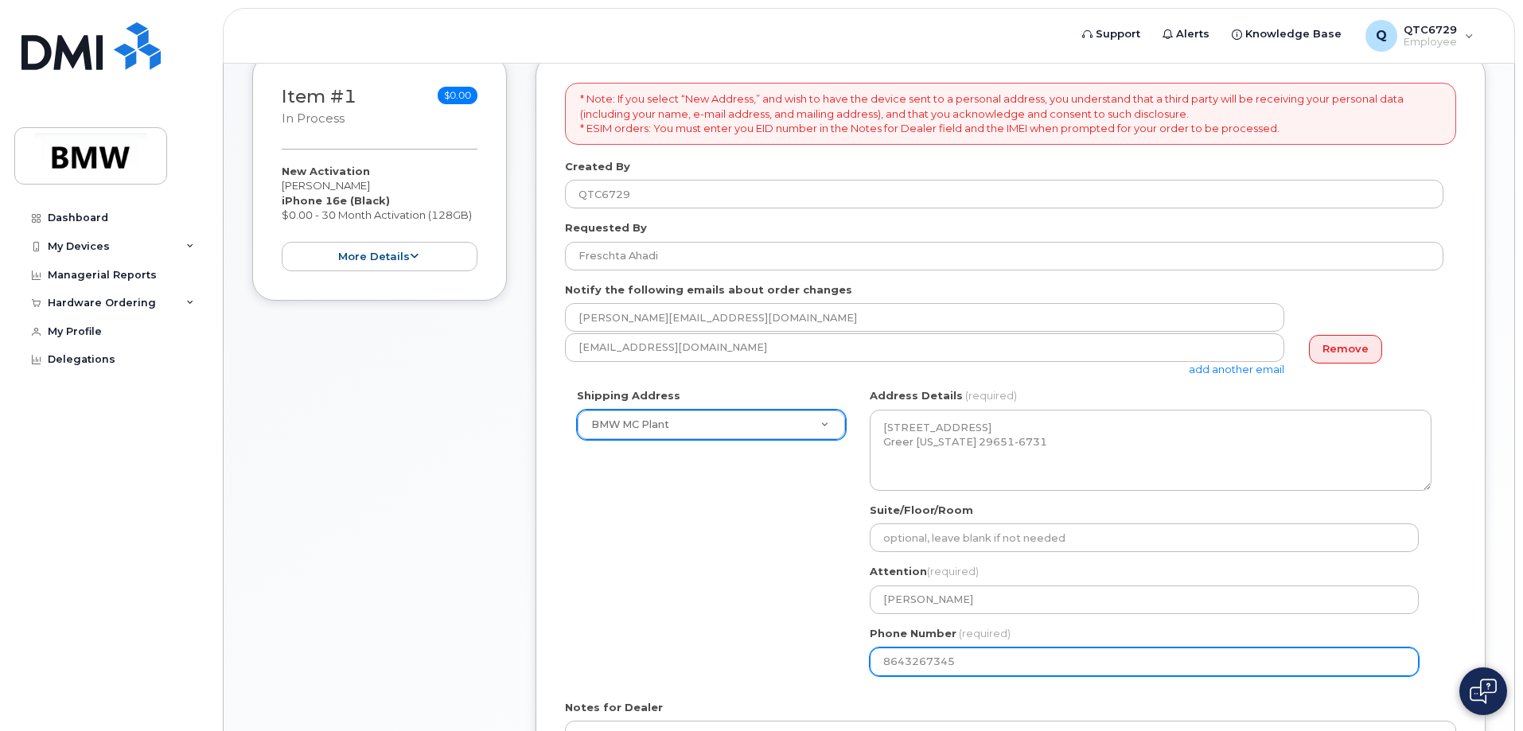
type input "8643267345"
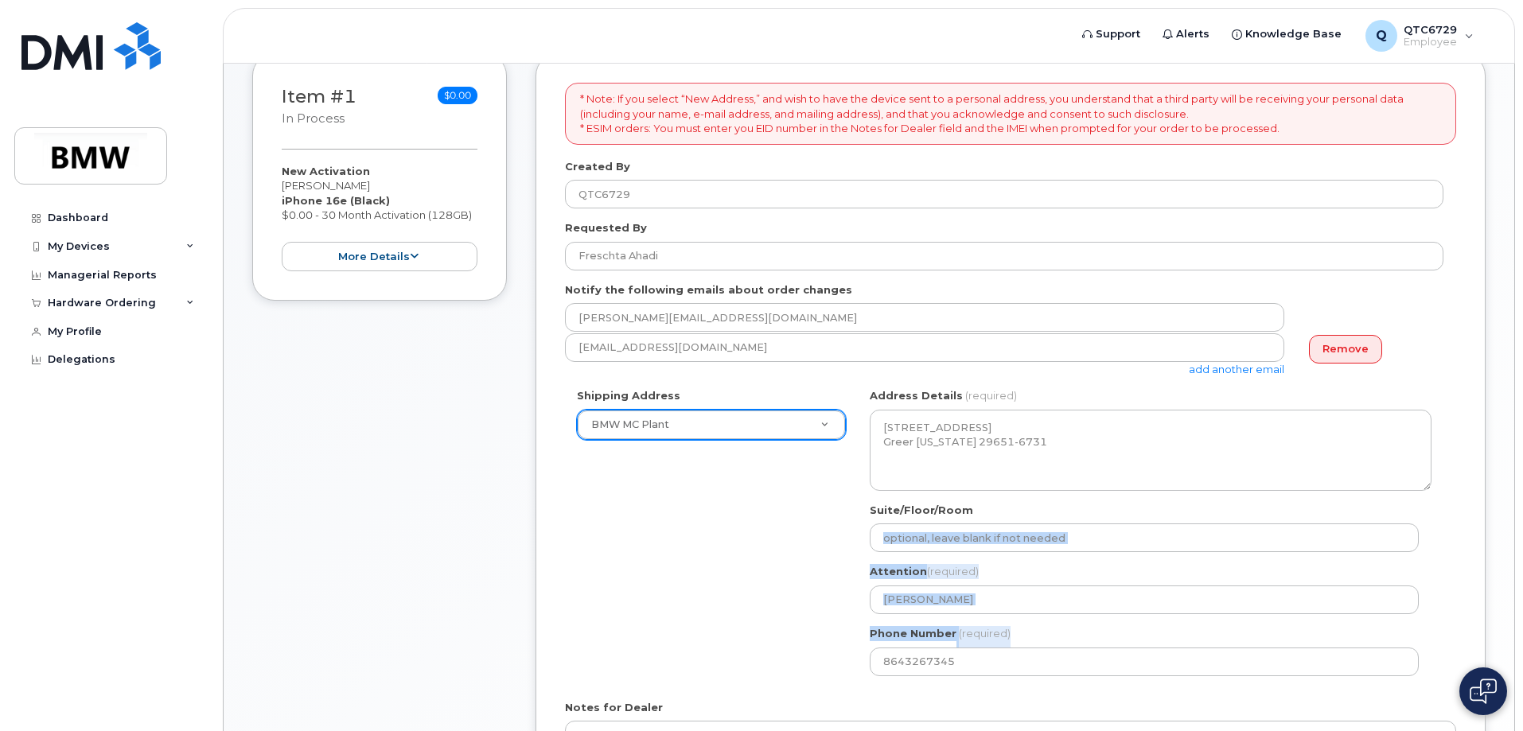
drag, startPoint x: 1522, startPoint y: 501, endPoint x: 1527, endPoint y: 640, distance: 139.3
click at [1522, 640] on html "Support Alerts Knowledge Base Q QTC6729 Employee English Français Sign out Dash…" at bounding box center [761, 314] width 1523 height 1263
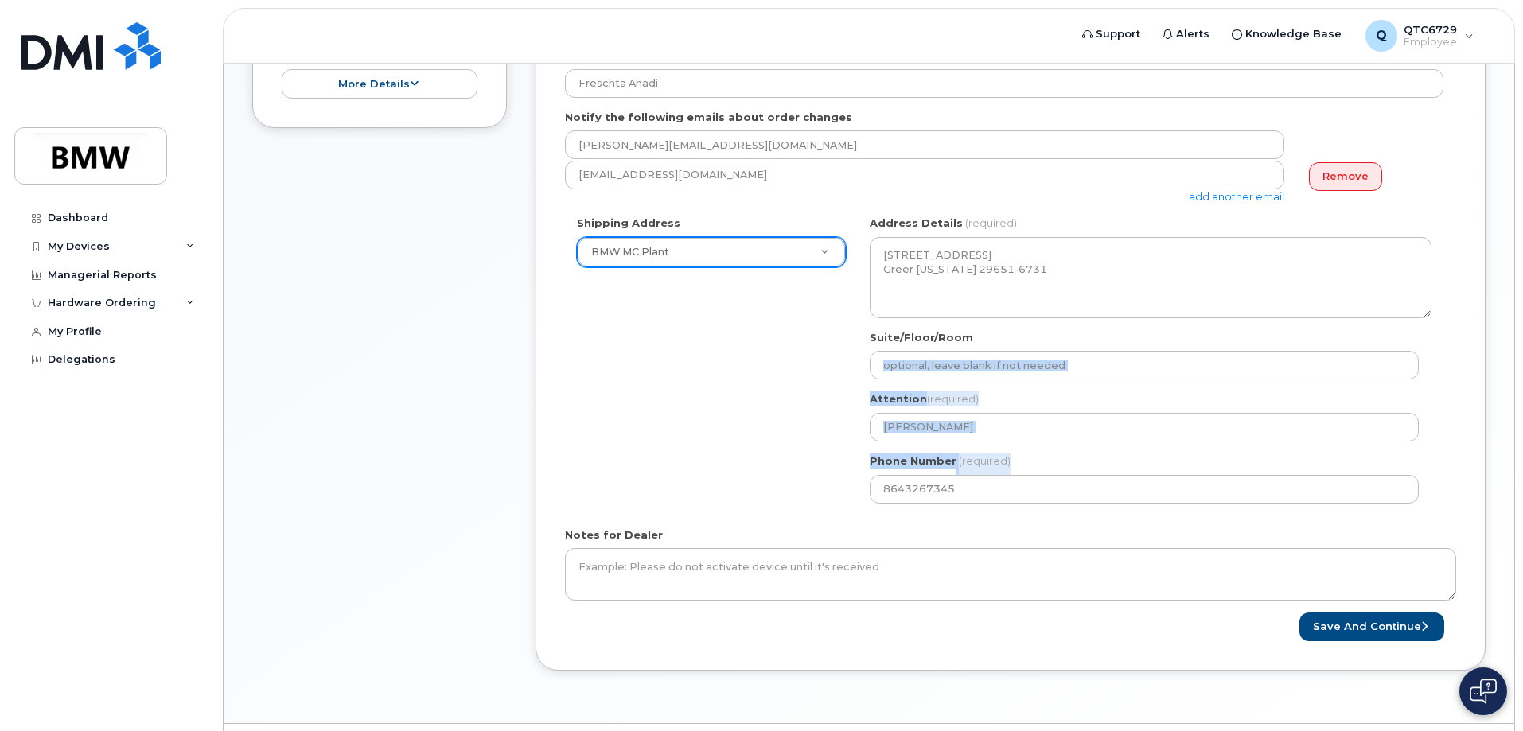
scroll to position [492, 0]
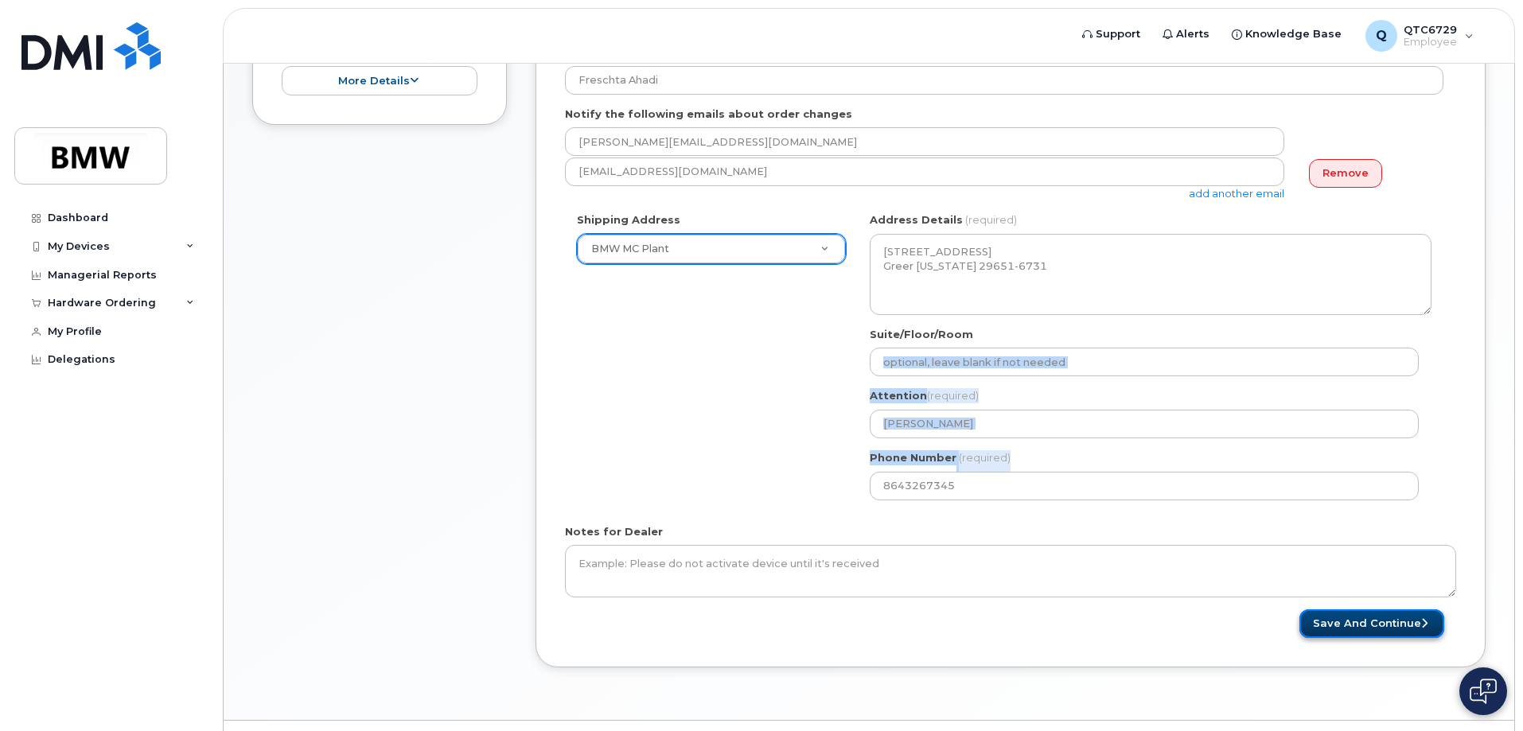
click at [1372, 619] on button "Save and Continue" at bounding box center [1371, 623] width 145 height 29
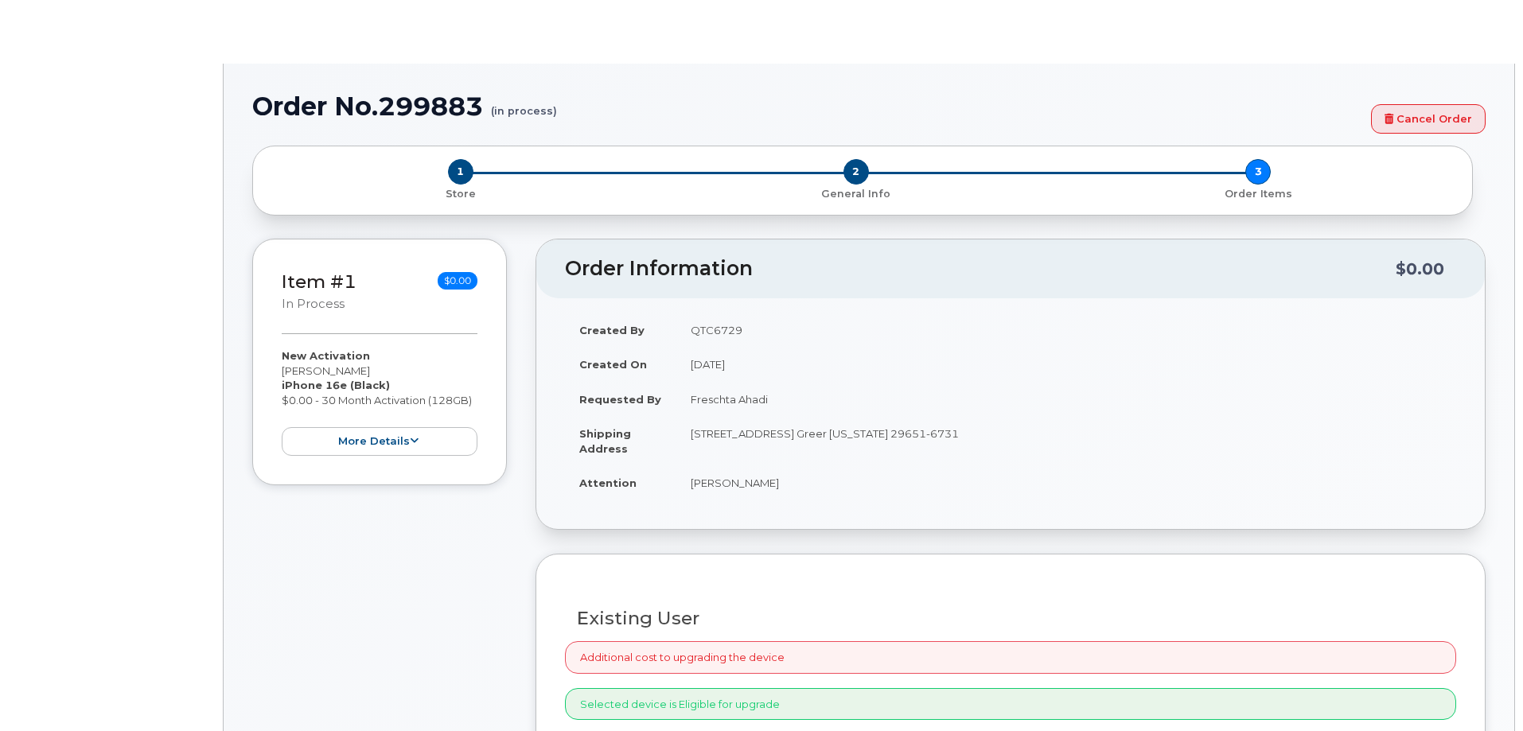
select select "1885307"
radio input "true"
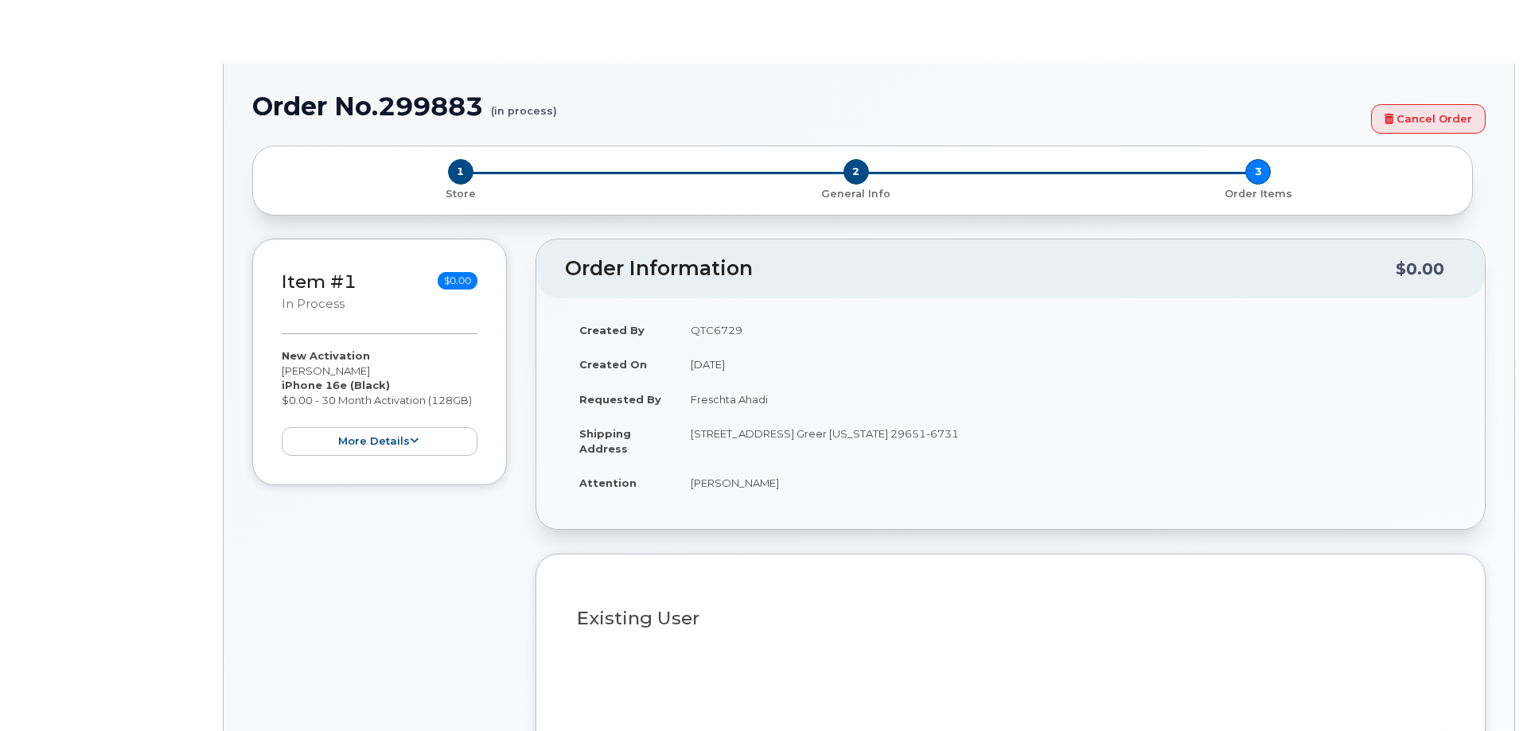
type input "1895460"
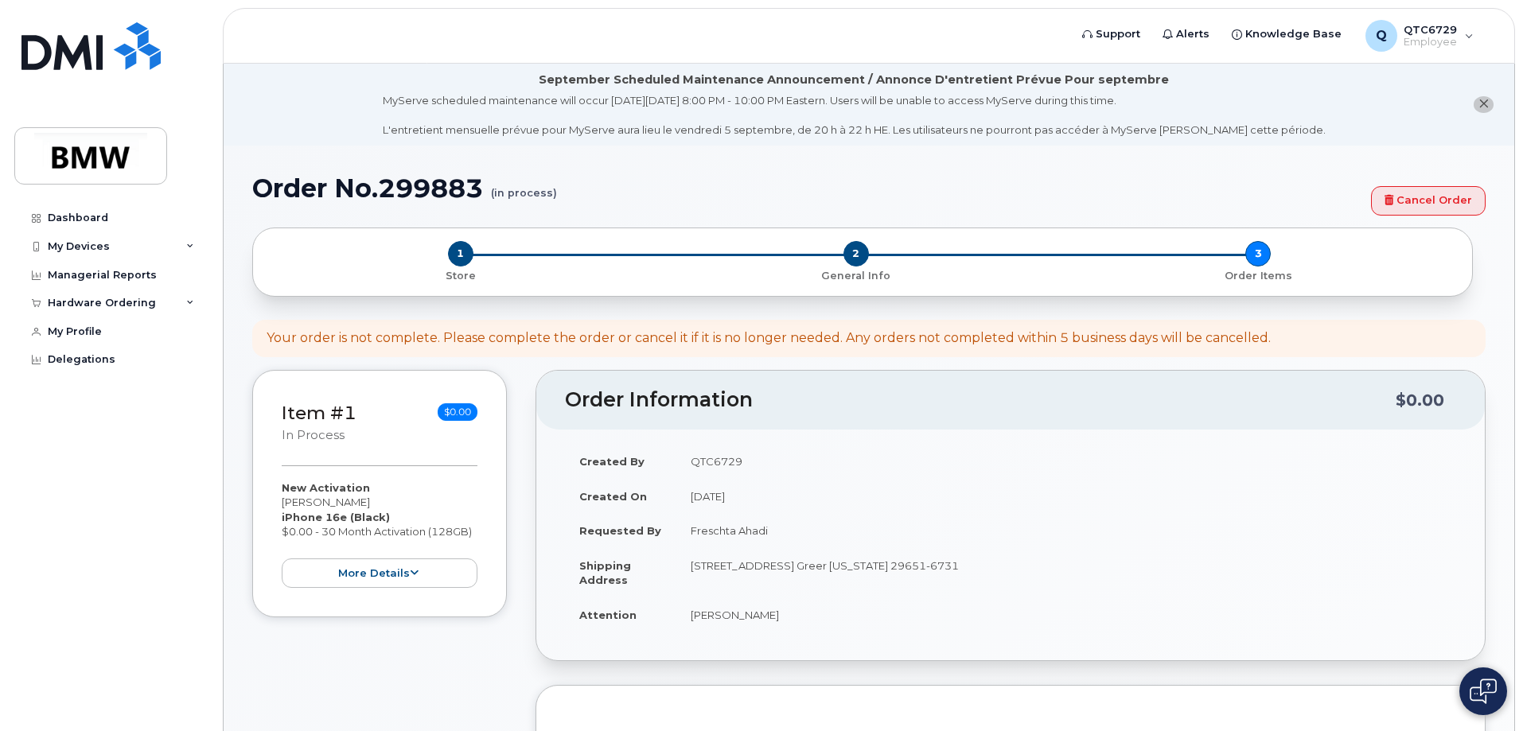
drag, startPoint x: 1525, startPoint y: 247, endPoint x: 1527, endPoint y: 383, distance: 136.1
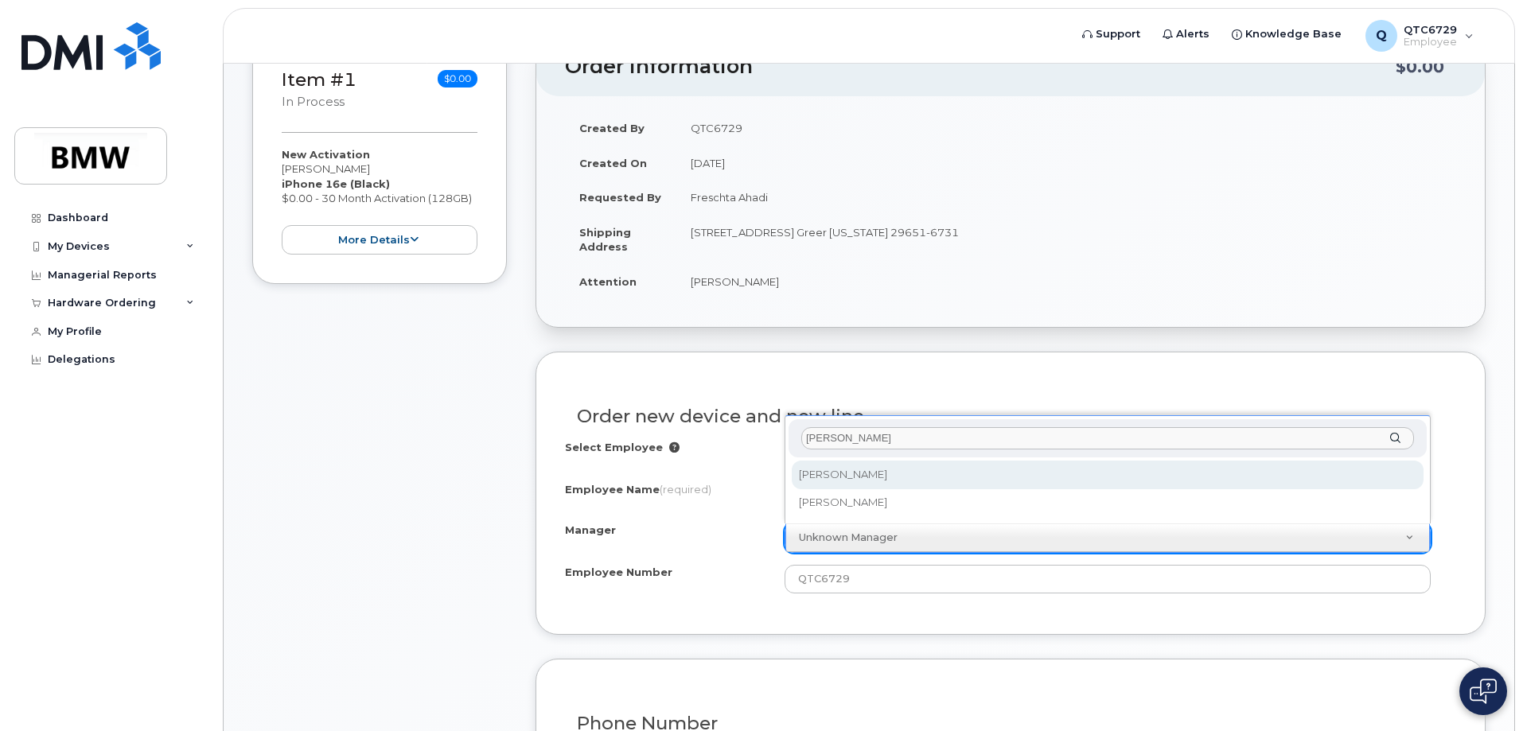
type input "[PERSON_NAME]"
select select "1895460"
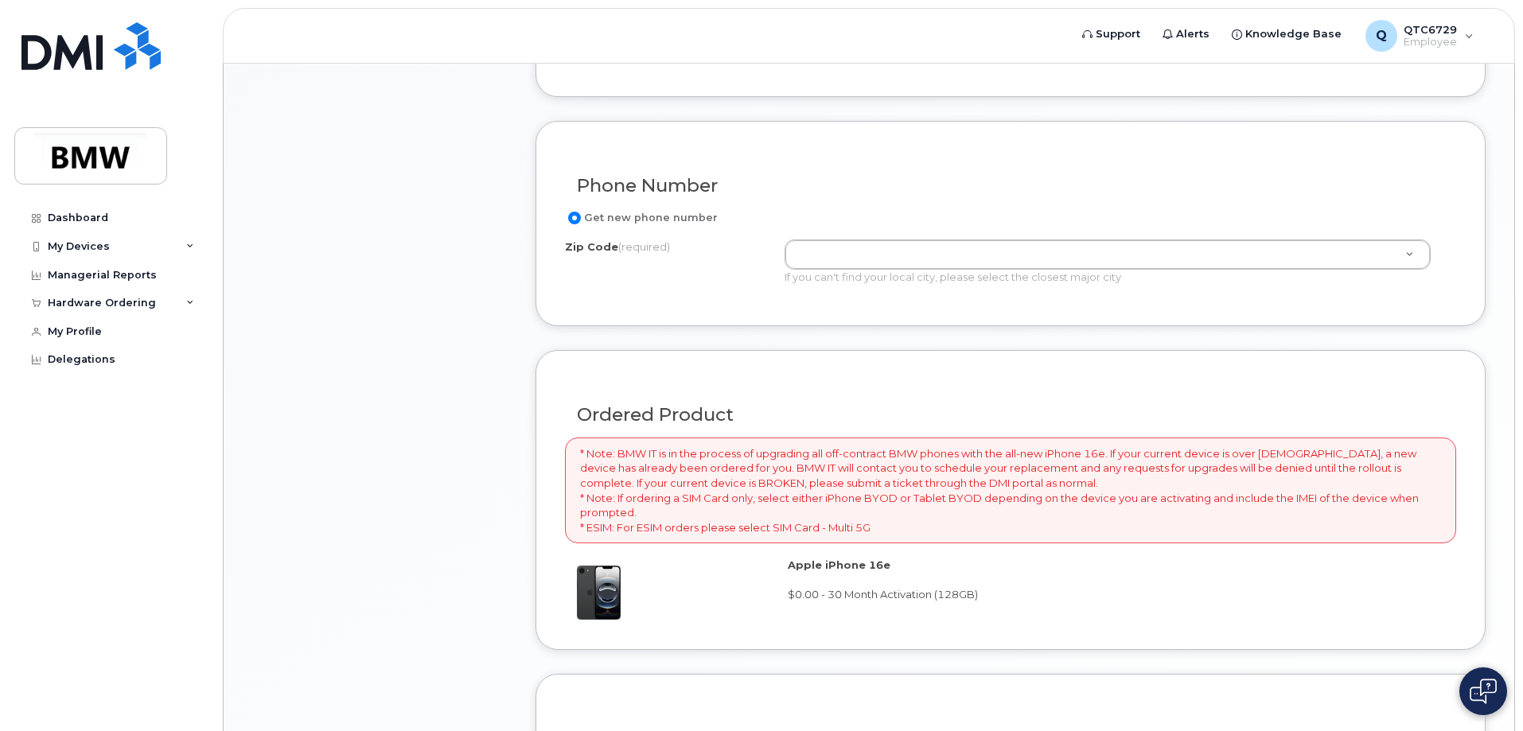
scroll to position [938, 0]
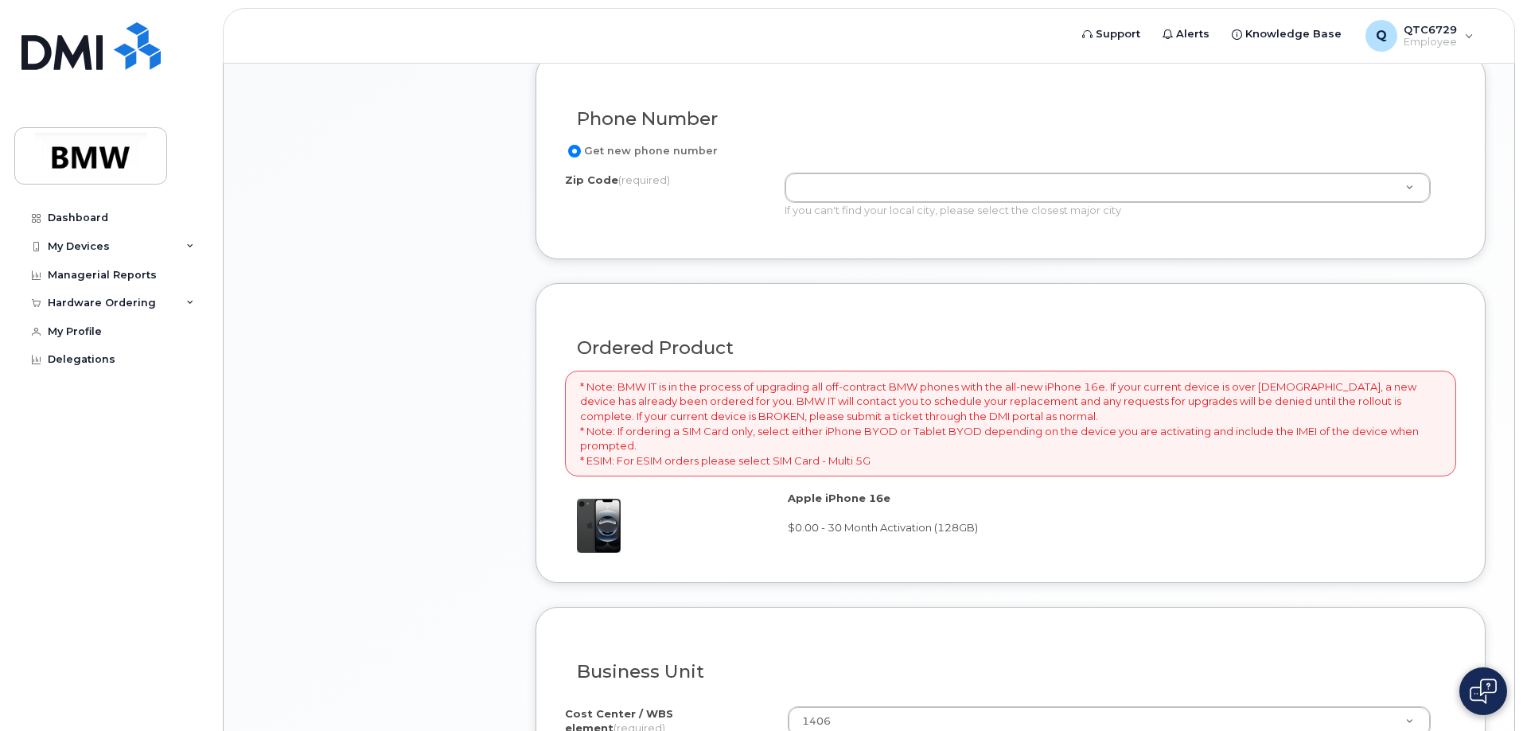
drag, startPoint x: 625, startPoint y: 177, endPoint x: 594, endPoint y: 181, distance: 31.3
click at [614, 179] on label "Zip Code (required)" at bounding box center [617, 180] width 105 height 15
click at [590, 181] on label "Zip Code (required)" at bounding box center [617, 180] width 105 height 15
click at [784, 173] on input "Zip Code (required)" at bounding box center [784, 173] width 1 height 1
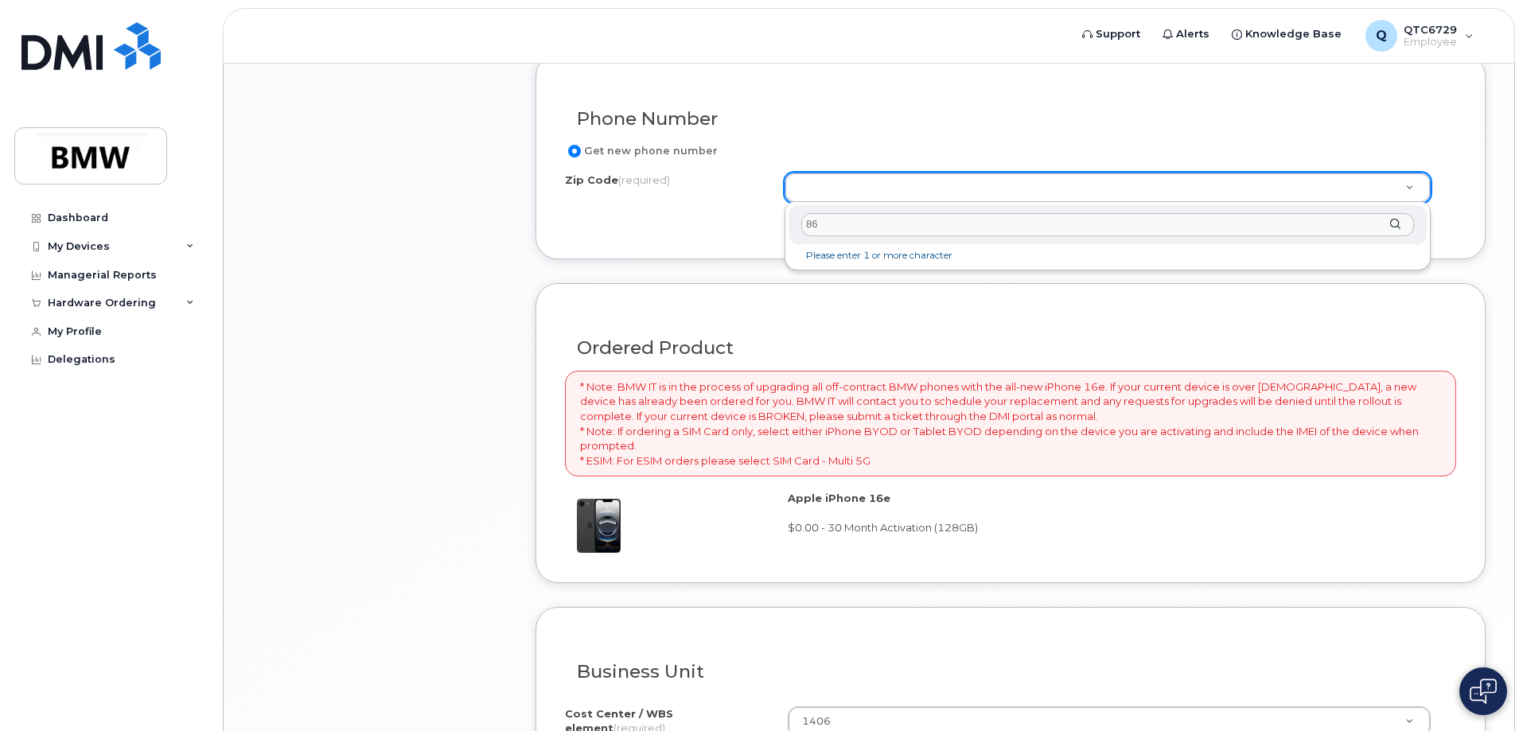
type input "8"
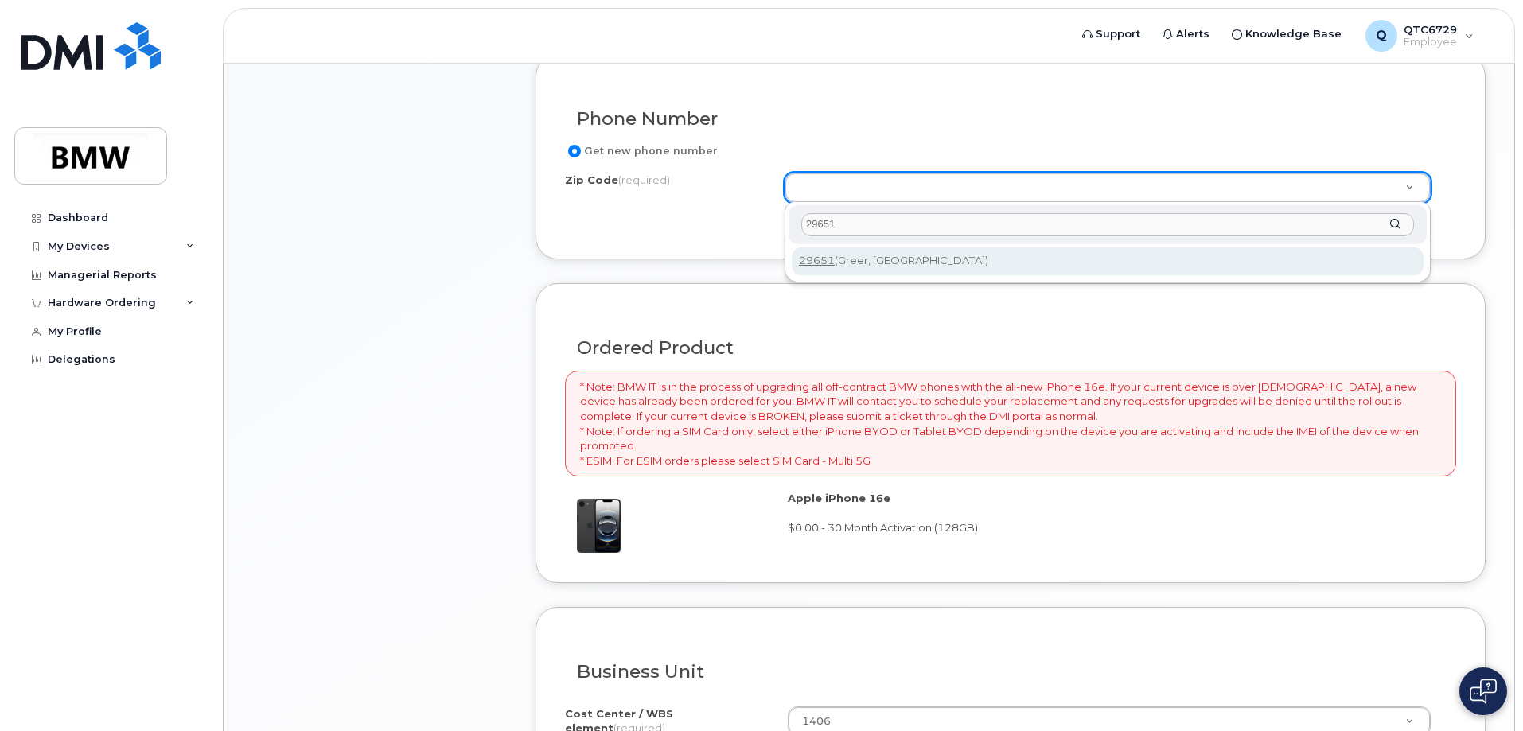
type input "29651"
type input "29651 (Greer, SC)"
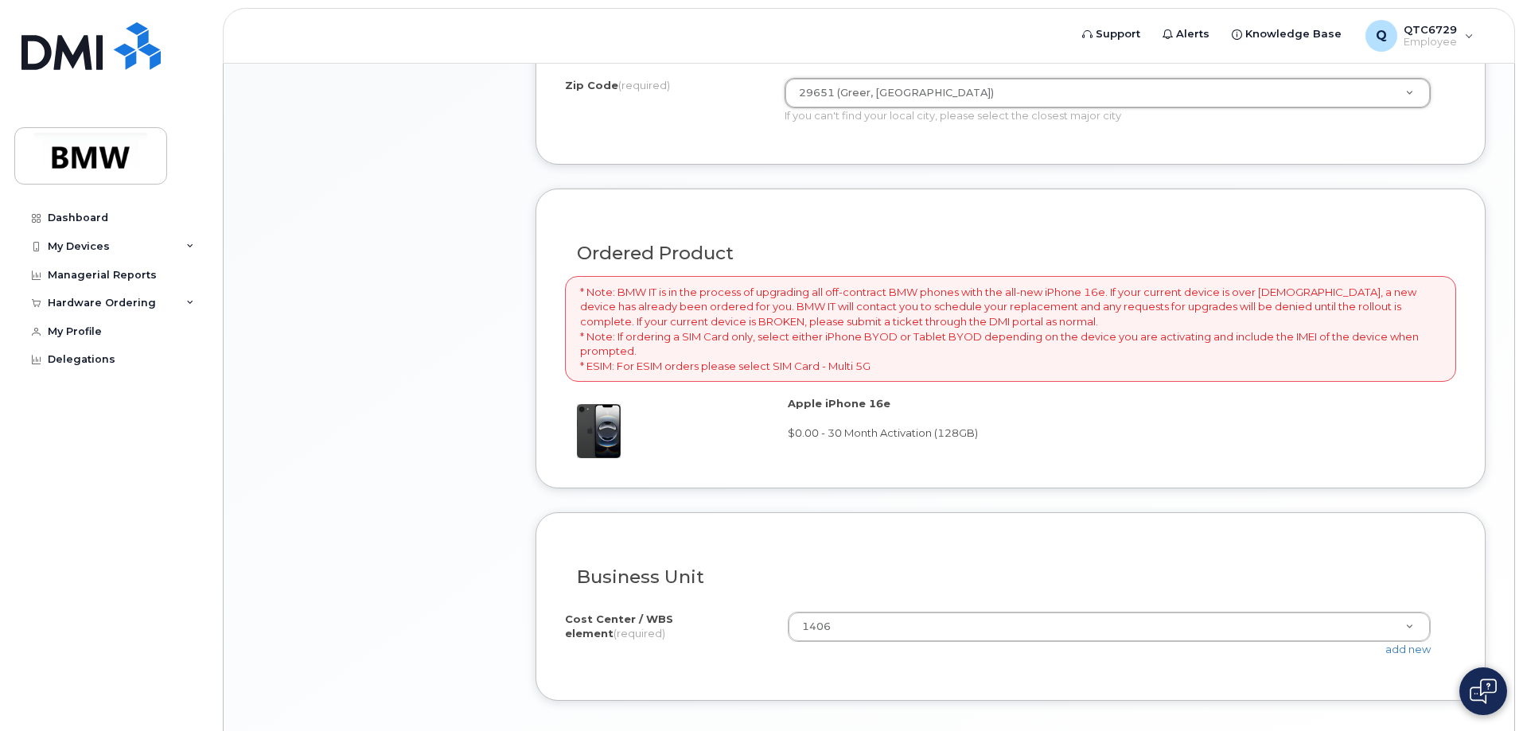
scroll to position [1150, 0]
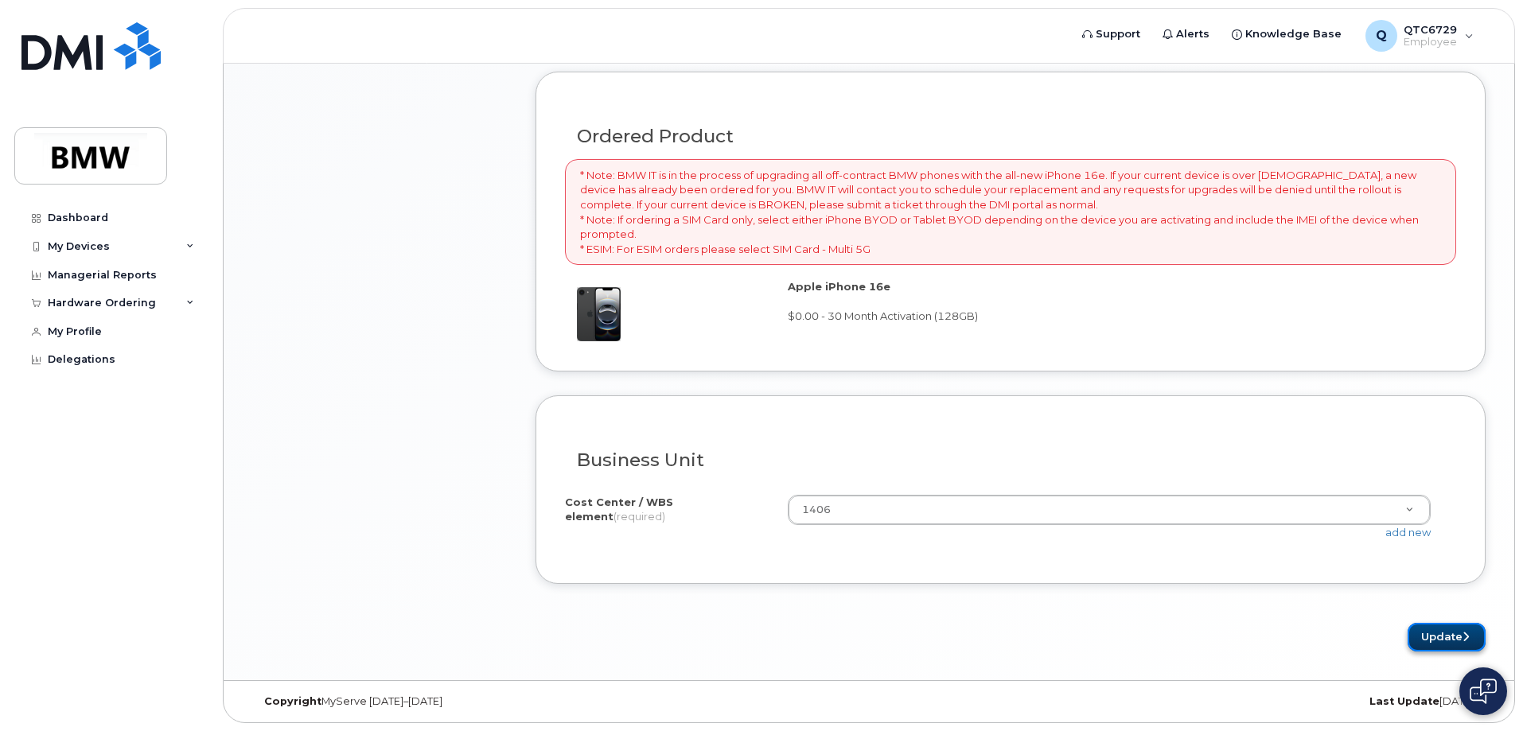
click at [1444, 639] on button "Update" at bounding box center [1446, 637] width 78 height 29
click at [1444, 639] on div "Please wait..." at bounding box center [1010, 637] width 950 height 29
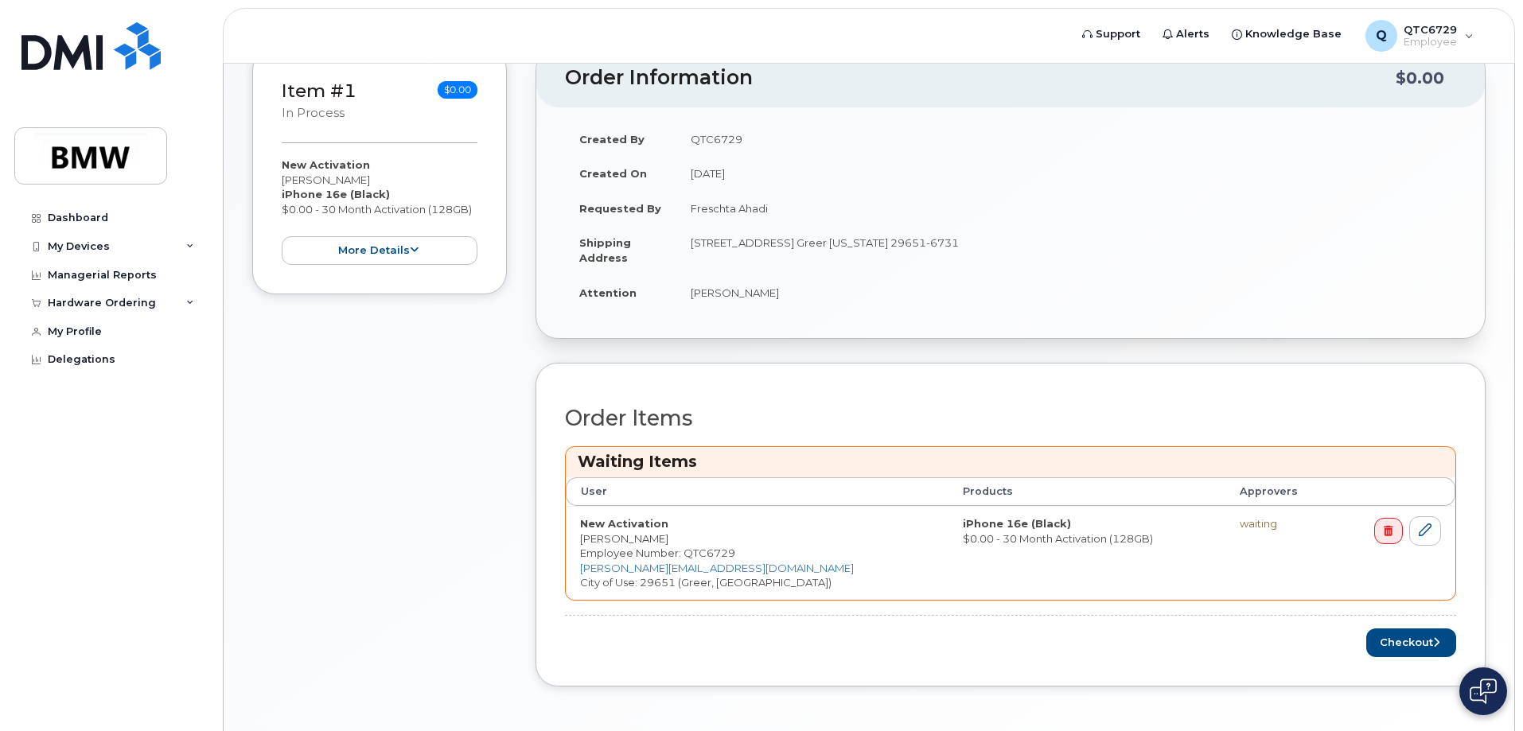
scroll to position [450, 0]
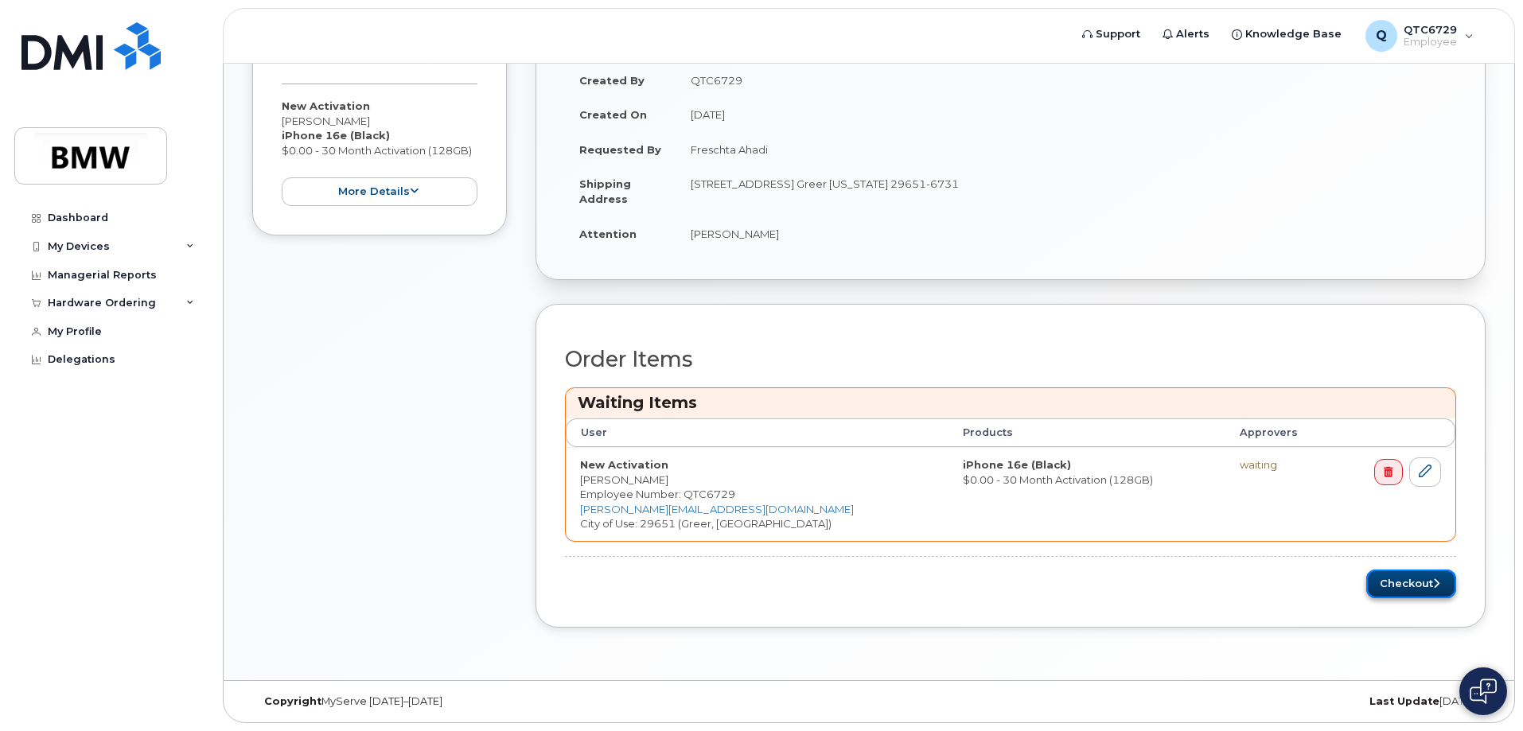
click at [1404, 586] on button "Checkout" at bounding box center [1411, 584] width 90 height 29
